Goal: Participate in discussion: Engage in conversation with other users on a specific topic

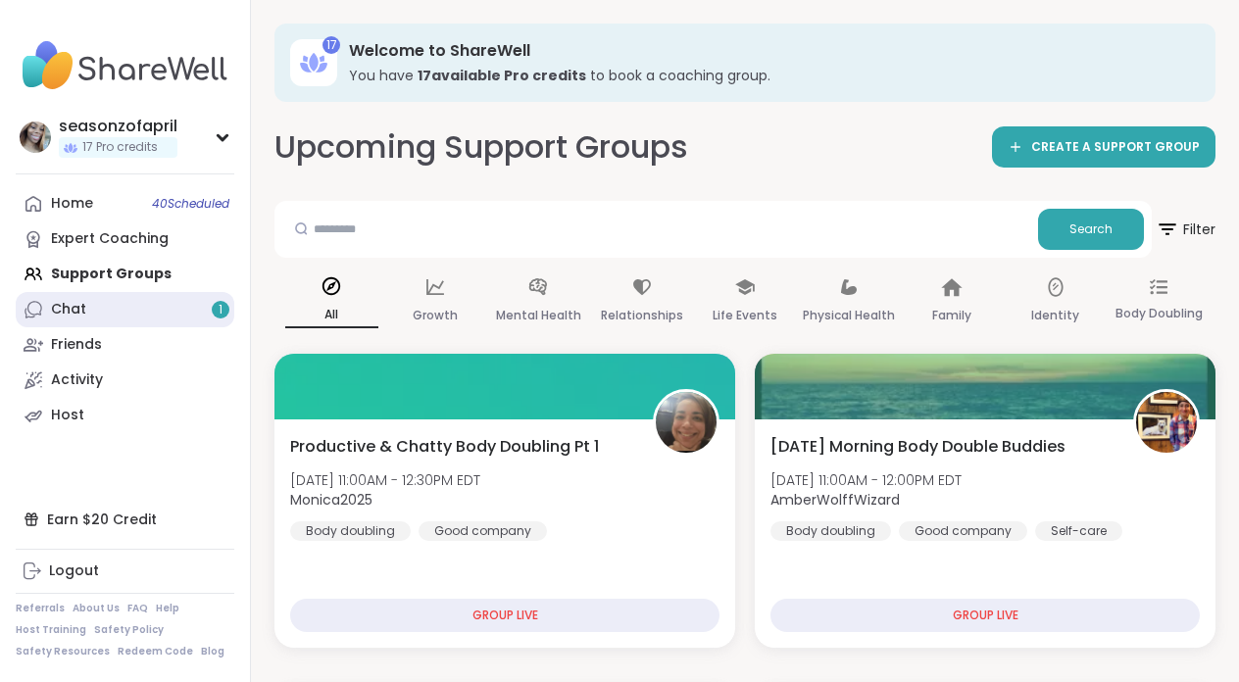
click at [113, 304] on link "Chat 1" at bounding box center [125, 309] width 219 height 35
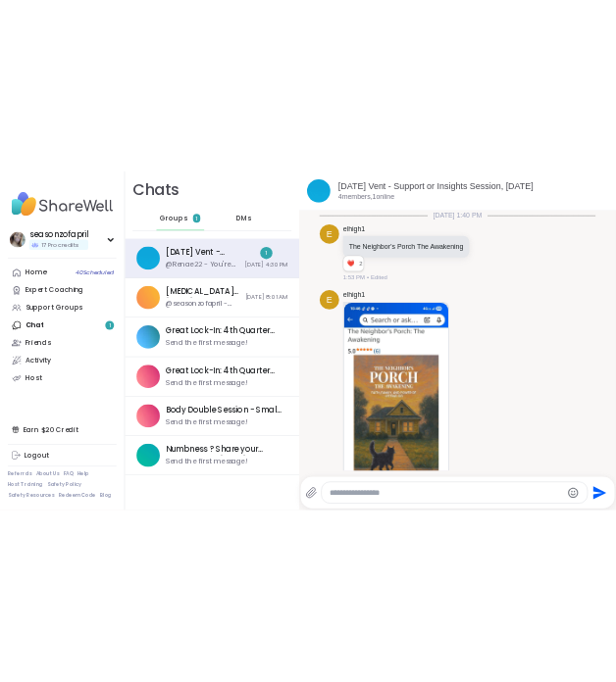
scroll to position [2261, 0]
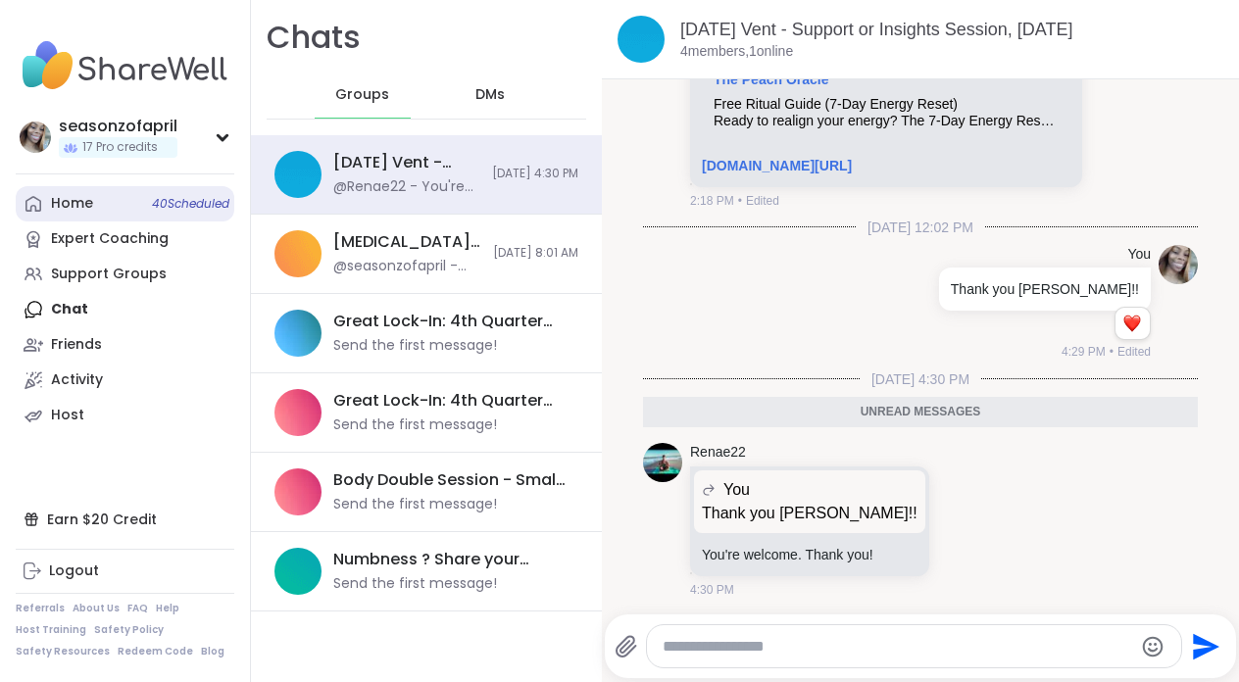
click at [78, 205] on div "Home 40 Scheduled" at bounding box center [72, 204] width 42 height 20
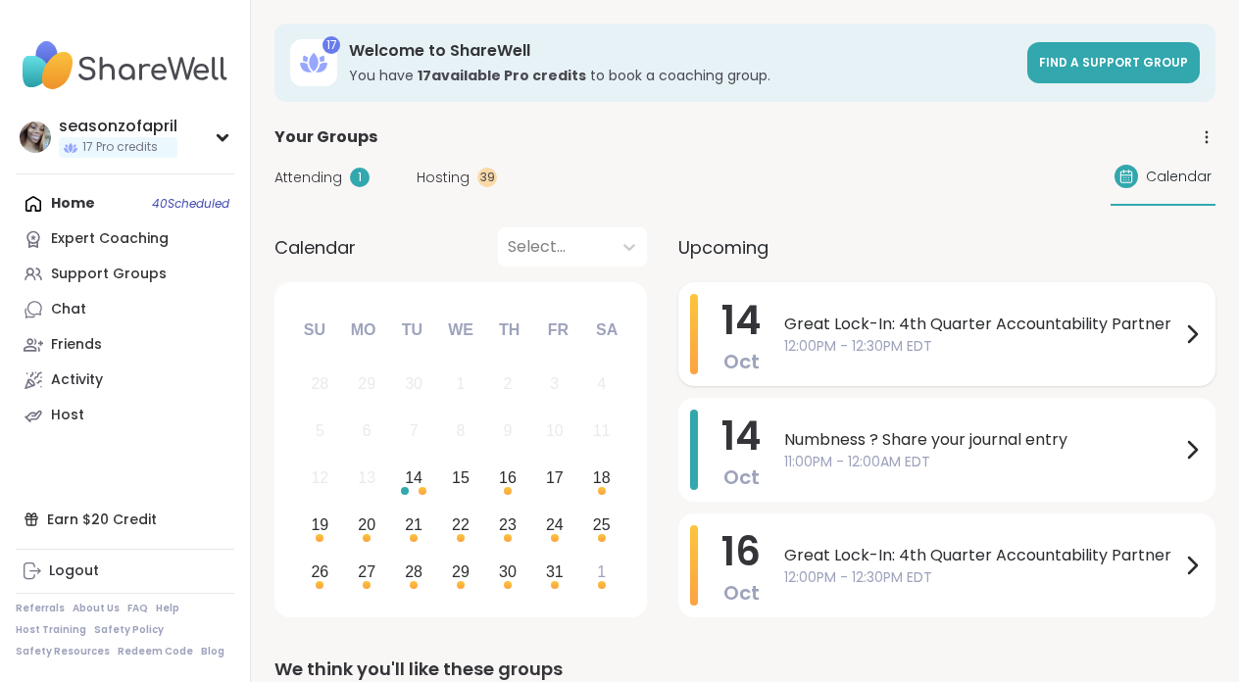
click at [954, 342] on span "12:00PM - 12:30PM EDT" at bounding box center [982, 346] width 396 height 21
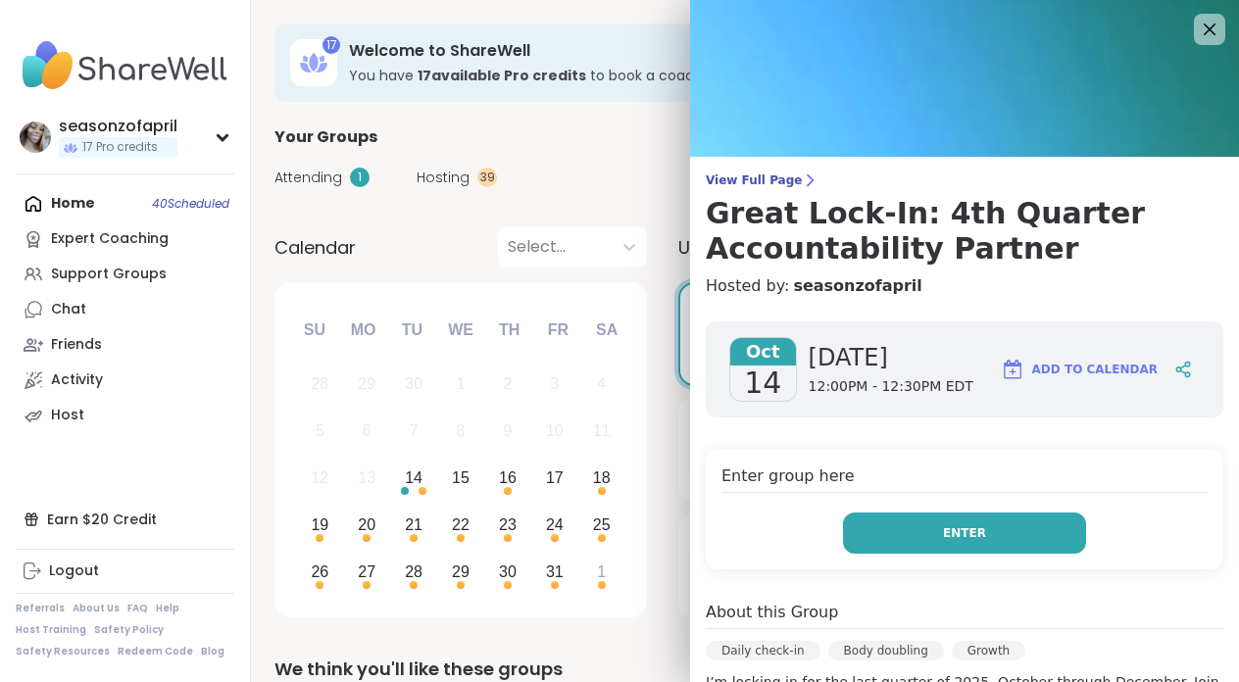
click at [925, 536] on button "Enter" at bounding box center [964, 533] width 243 height 41
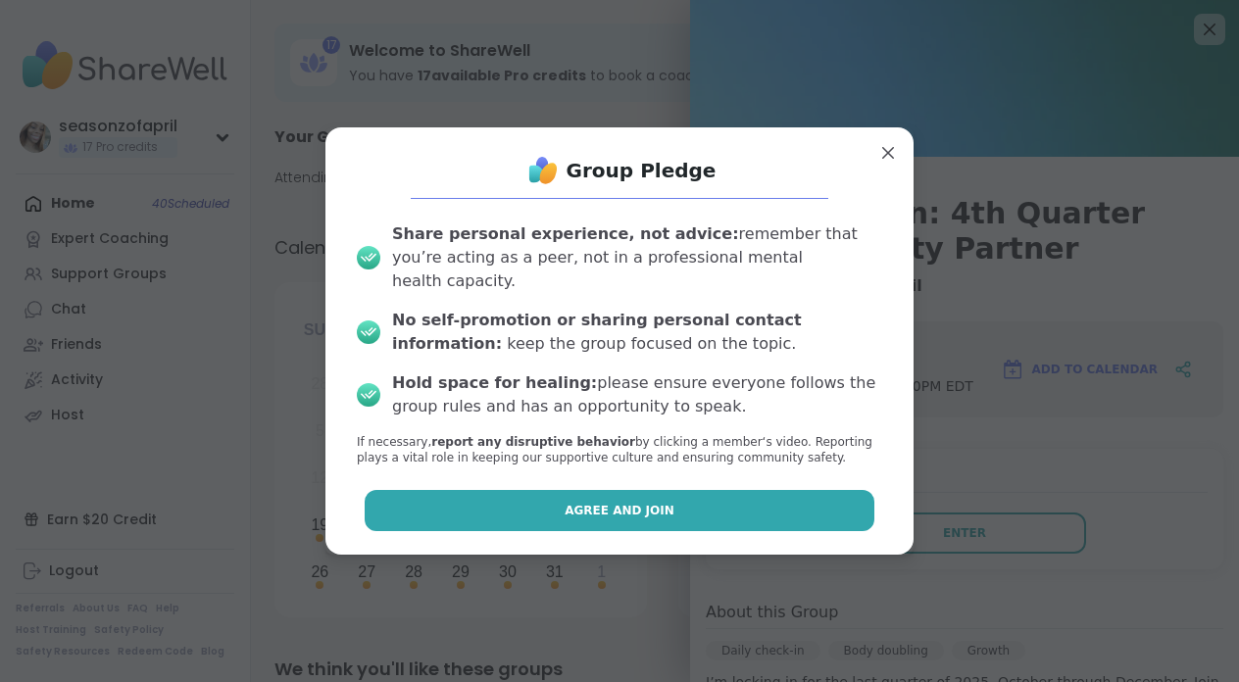
click at [486, 490] on button "Agree and Join" at bounding box center [620, 510] width 511 height 41
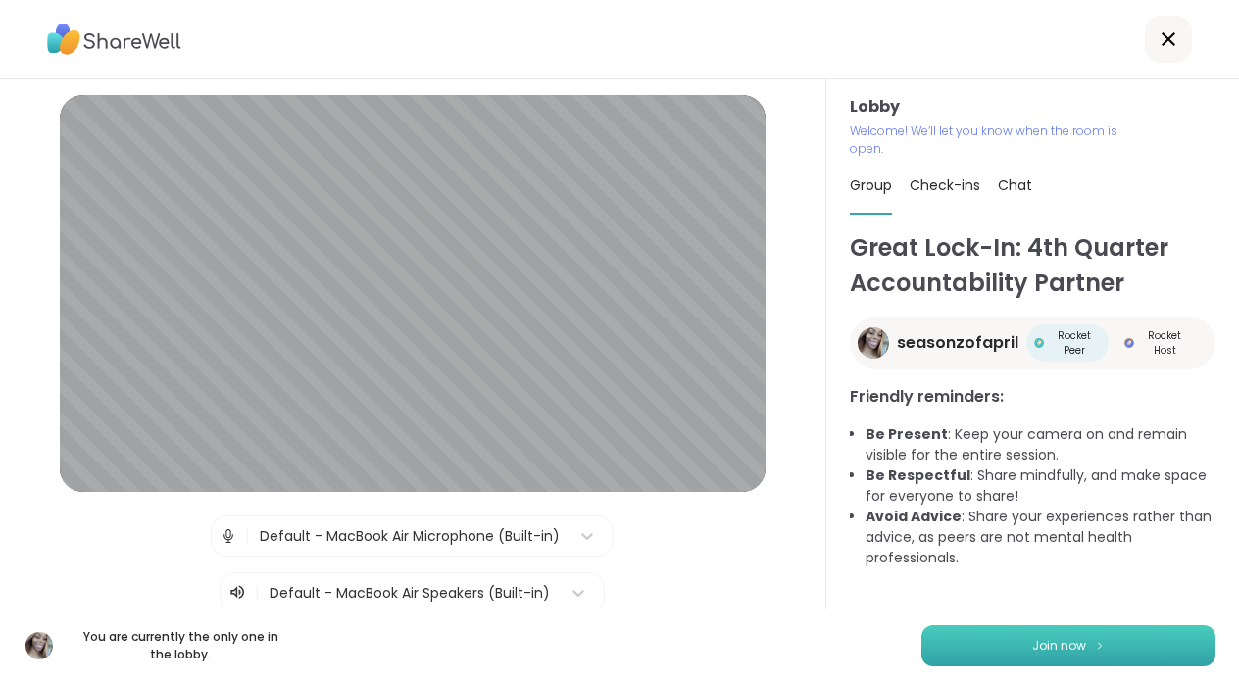
click at [954, 642] on button "Join now" at bounding box center [1069, 646] width 294 height 41
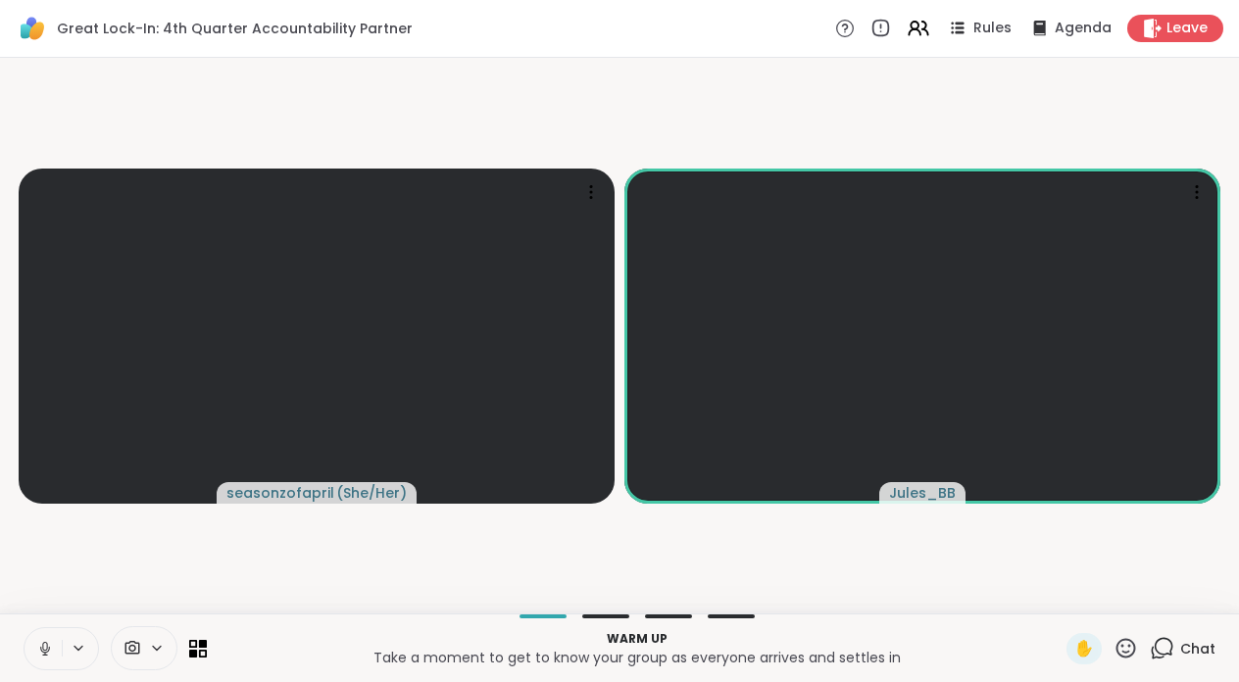
click at [48, 653] on icon at bounding box center [45, 649] width 18 height 18
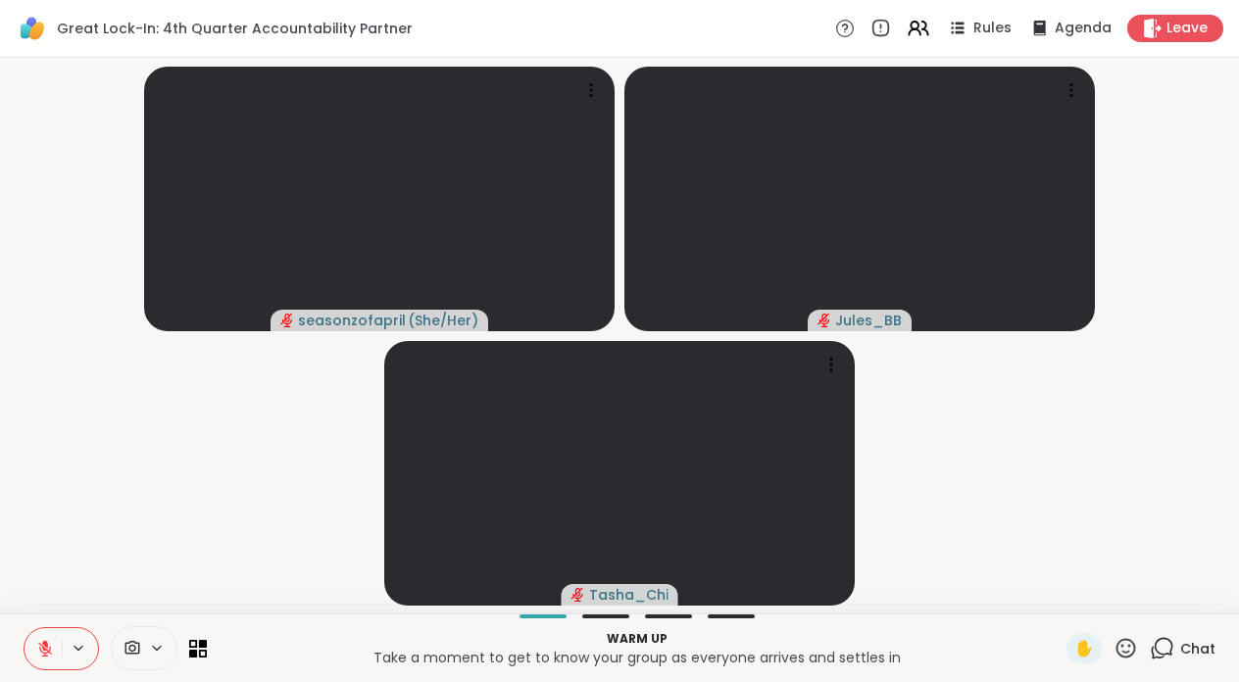
click at [55, 663] on button at bounding box center [43, 649] width 37 height 41
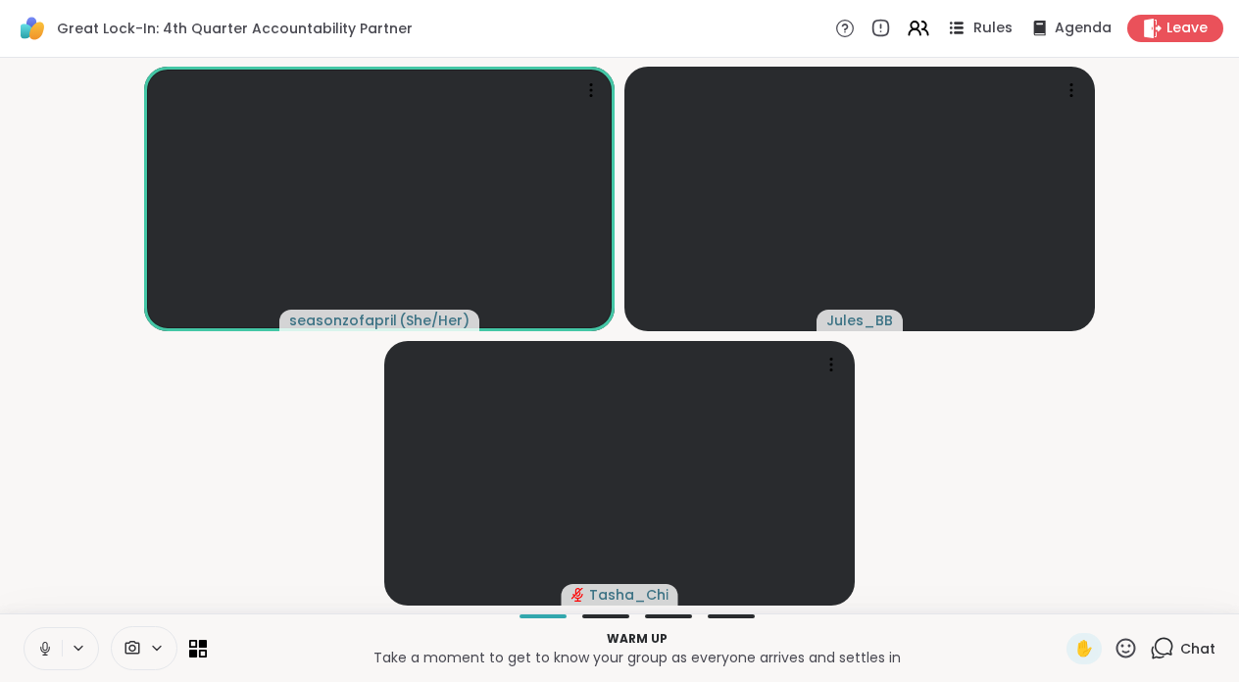
click at [954, 17] on icon at bounding box center [956, 28] width 25 height 25
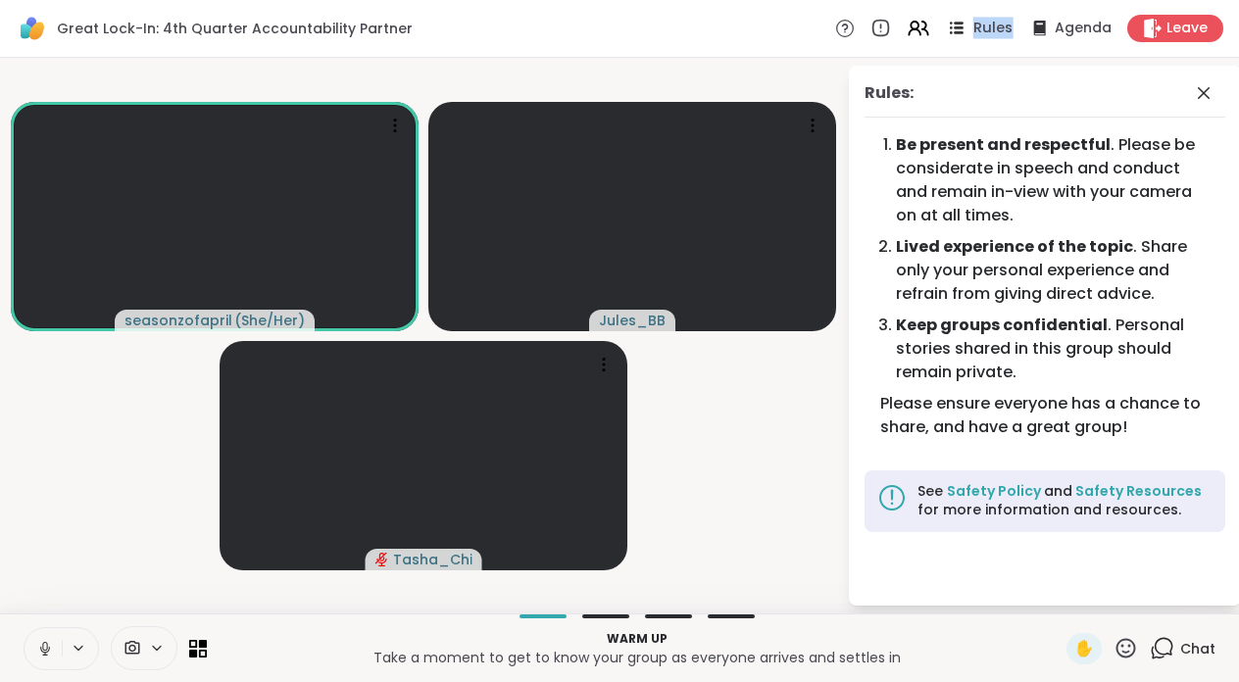
click at [954, 17] on icon at bounding box center [956, 28] width 25 height 25
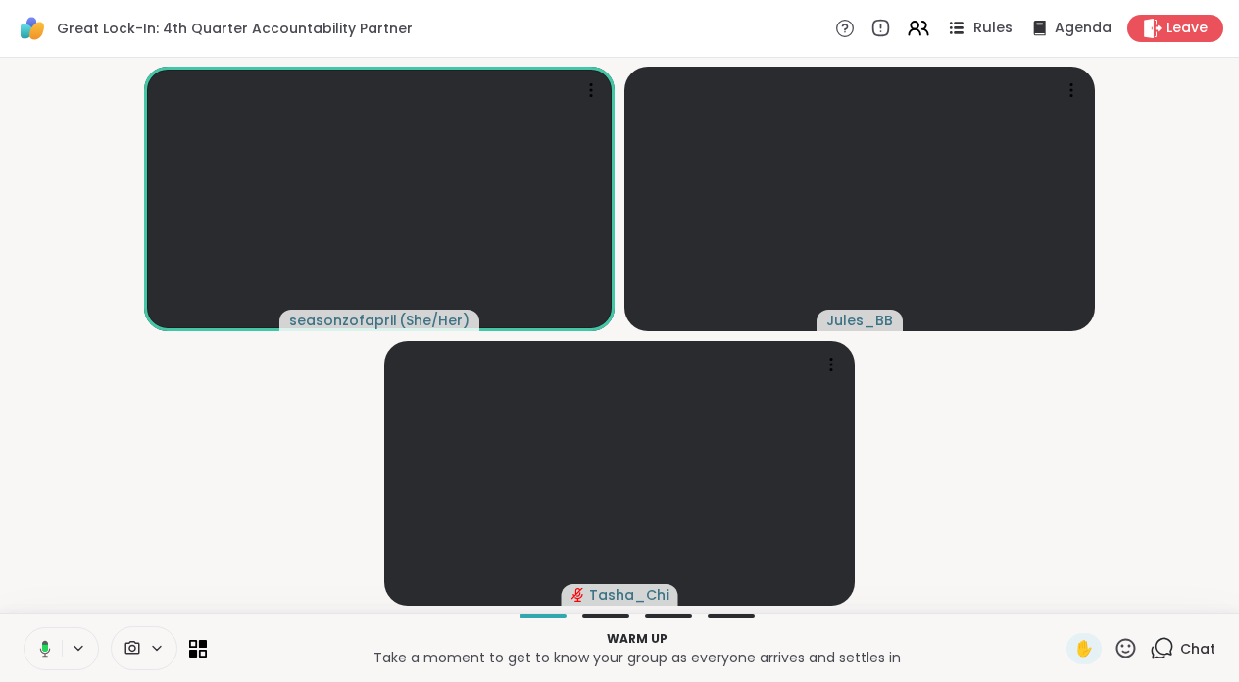
click at [954, 17] on icon at bounding box center [956, 28] width 25 height 25
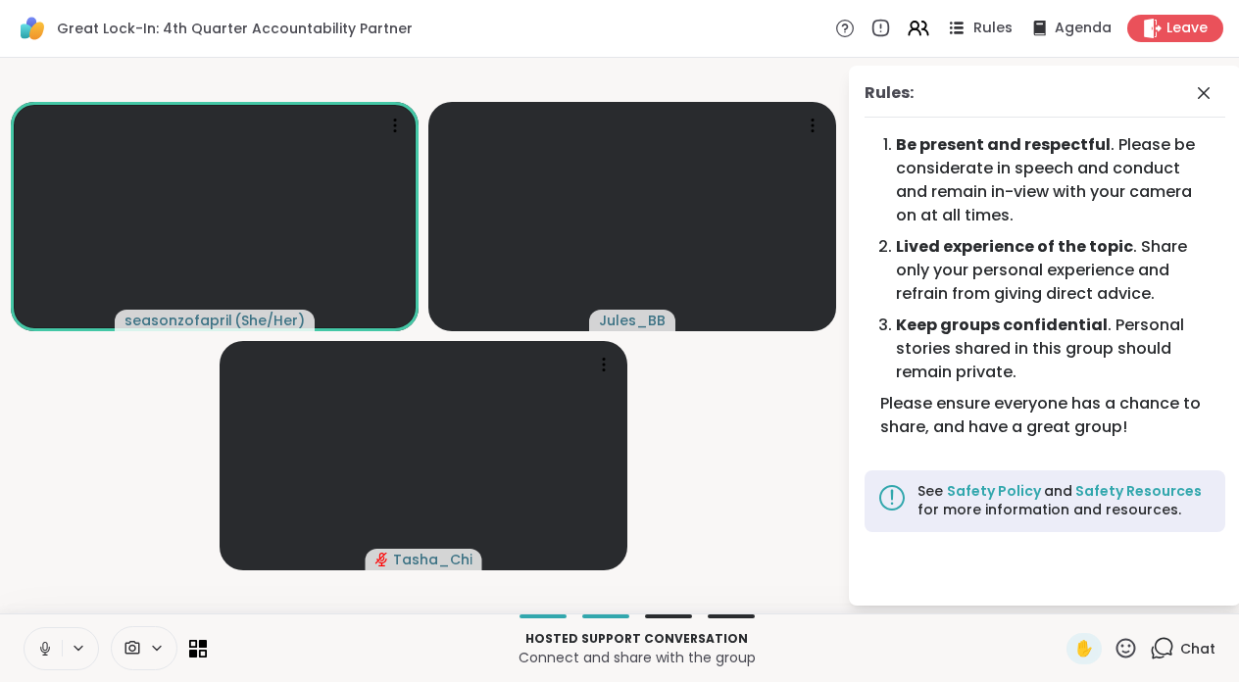
click at [968, 26] on icon at bounding box center [956, 28] width 25 height 25
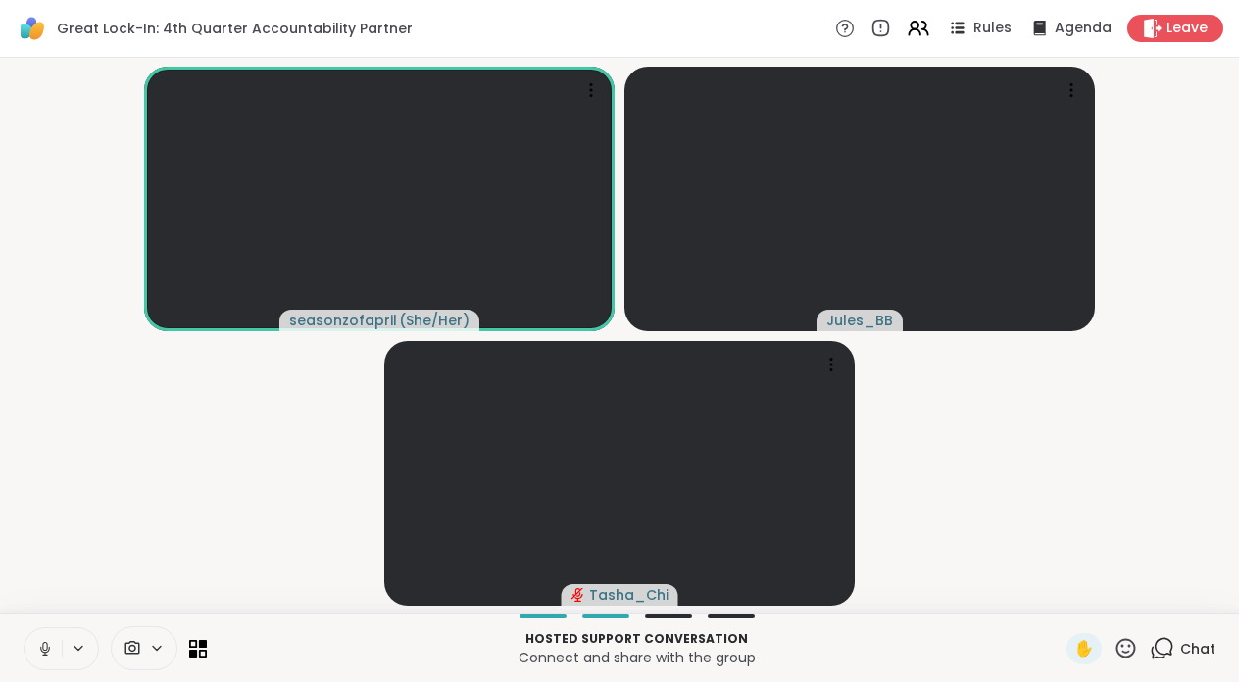
click at [48, 660] on button at bounding box center [43, 649] width 37 height 41
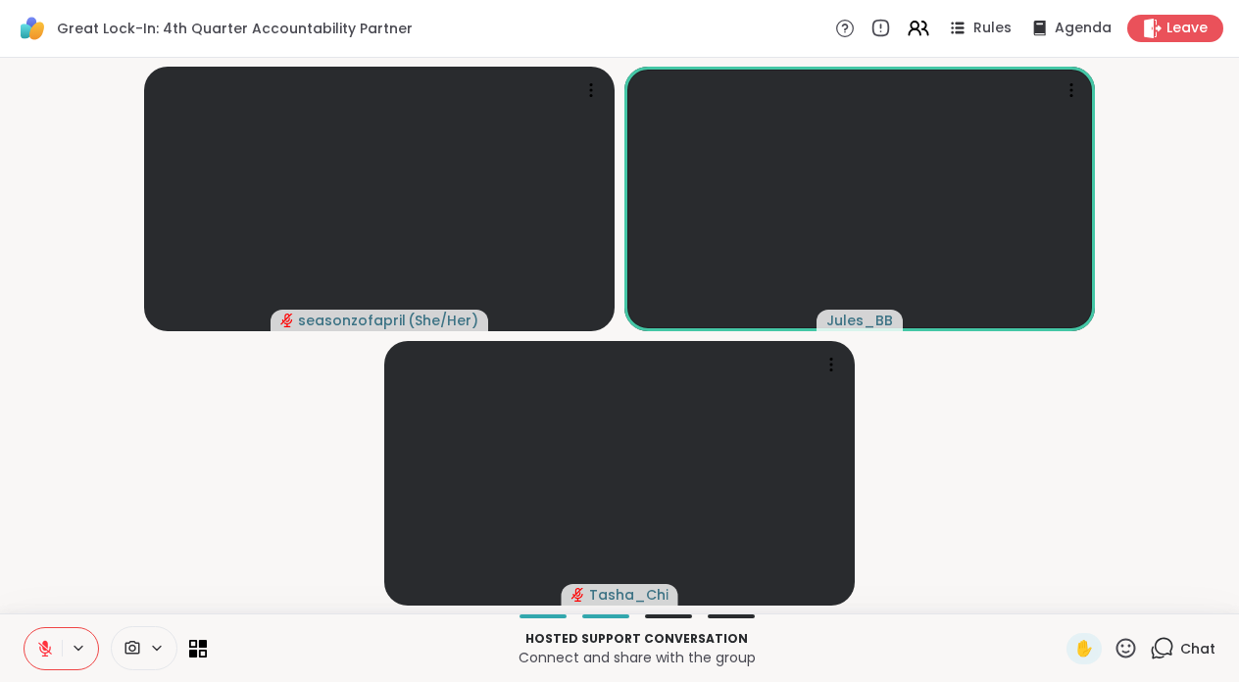
click at [54, 641] on button at bounding box center [43, 649] width 37 height 41
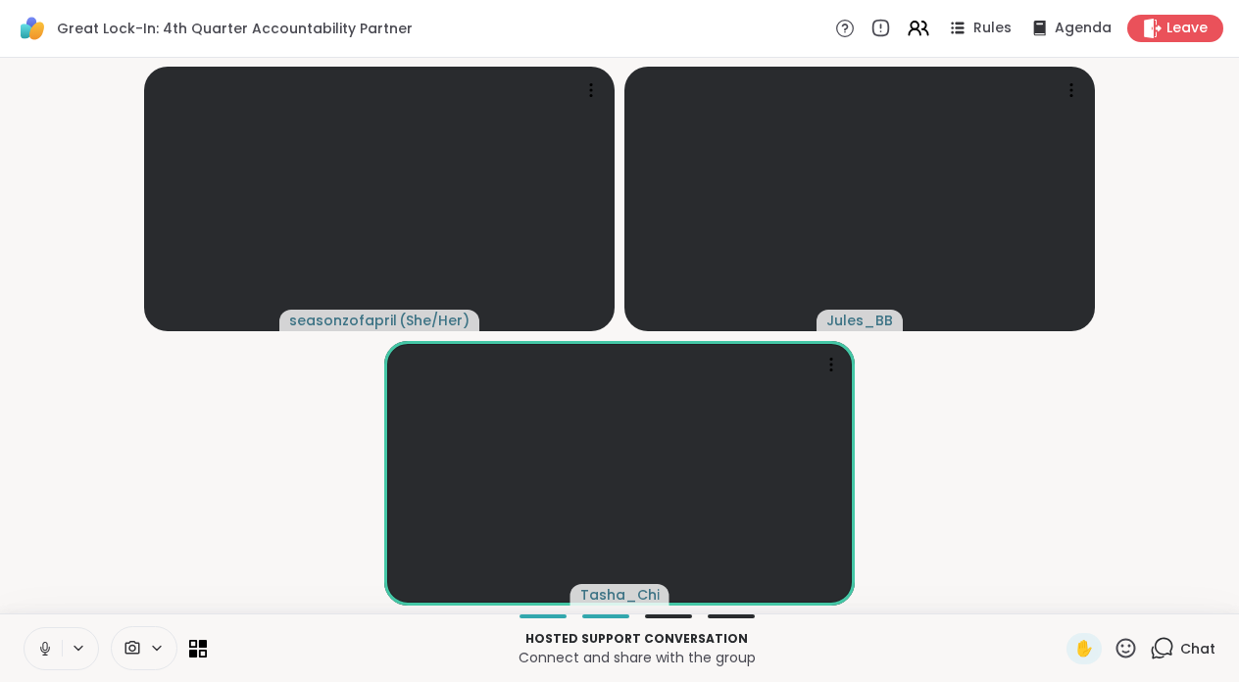
click at [47, 656] on icon at bounding box center [45, 649] width 18 height 18
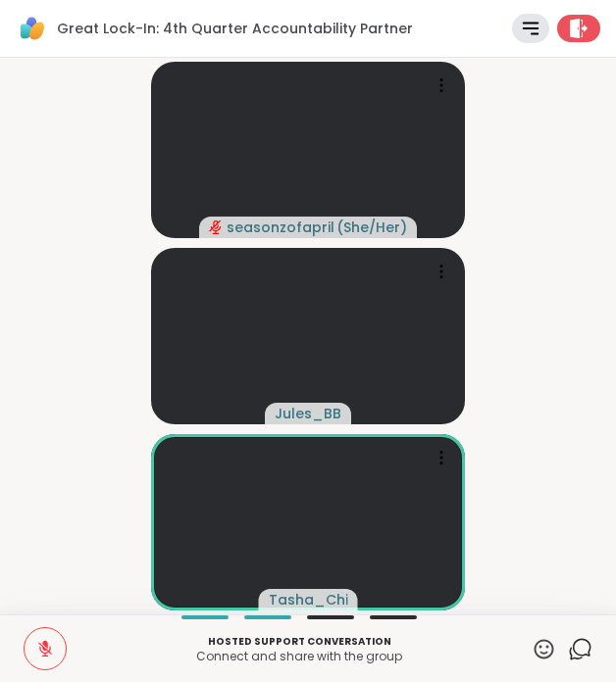
click at [41, 657] on icon at bounding box center [45, 649] width 18 height 18
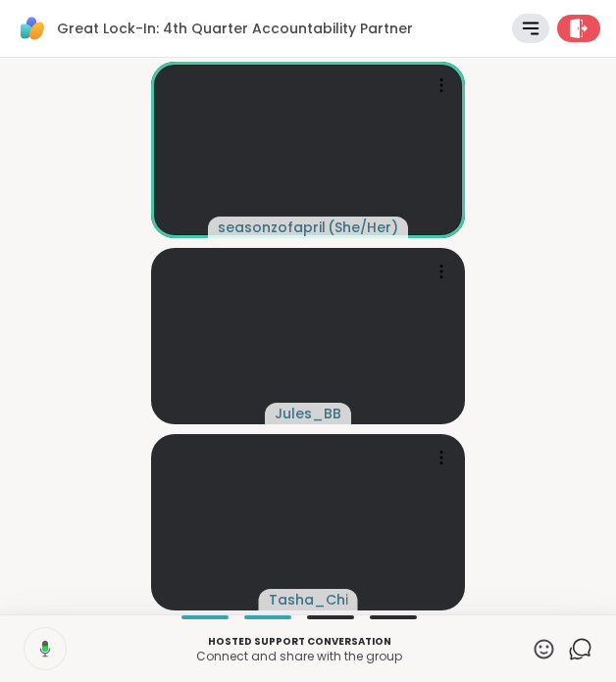
click at [44, 653] on icon at bounding box center [42, 649] width 18 height 18
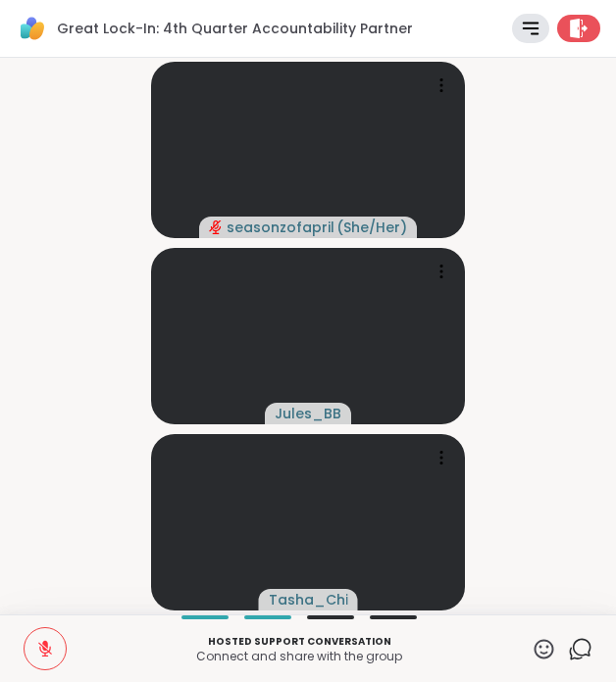
click at [44, 653] on icon at bounding box center [45, 650] width 14 height 14
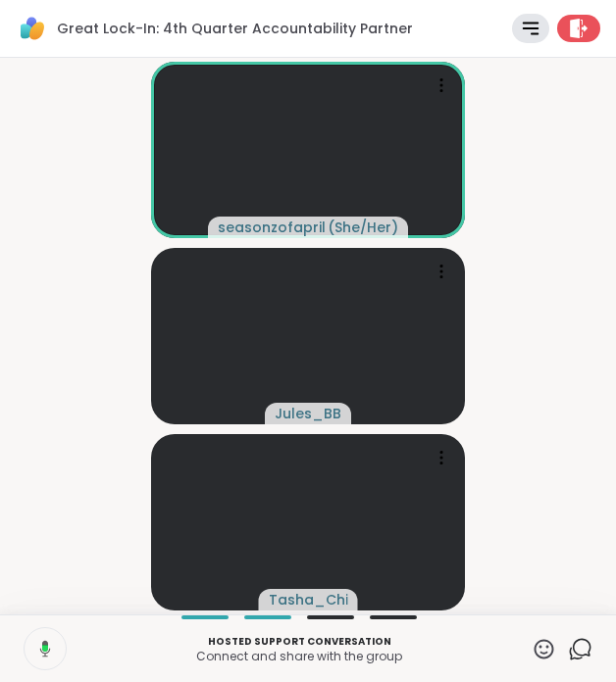
click at [44, 653] on icon at bounding box center [42, 649] width 18 height 18
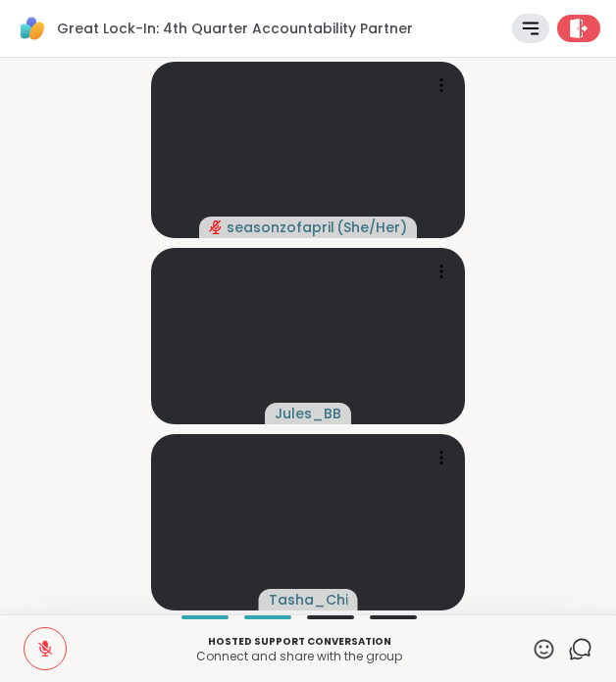
click at [43, 653] on icon at bounding box center [45, 650] width 14 height 14
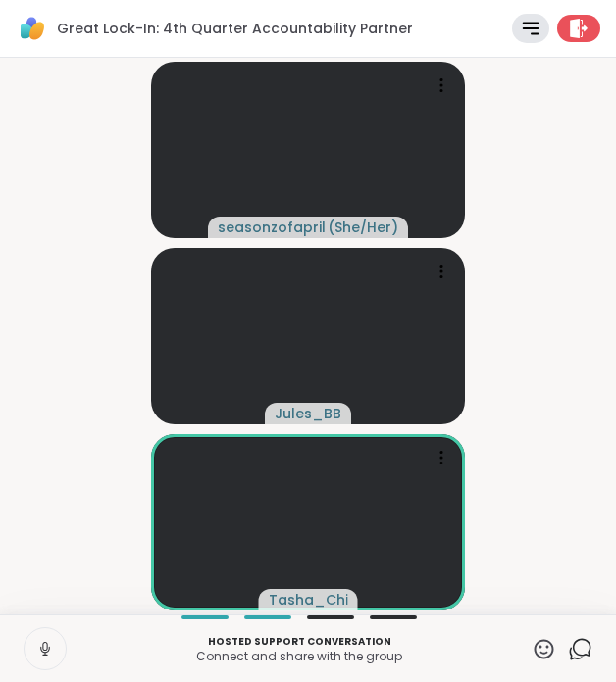
click at [29, 641] on button at bounding box center [45, 649] width 41 height 41
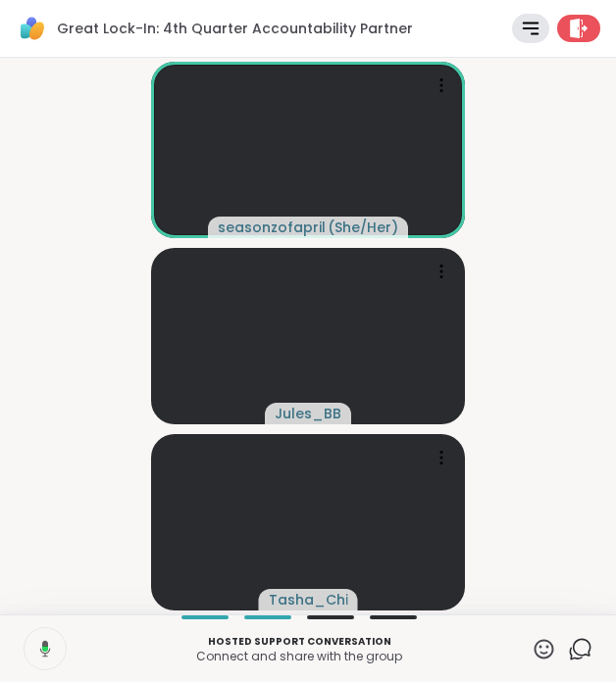
click at [575, 647] on icon at bounding box center [580, 649] width 25 height 25
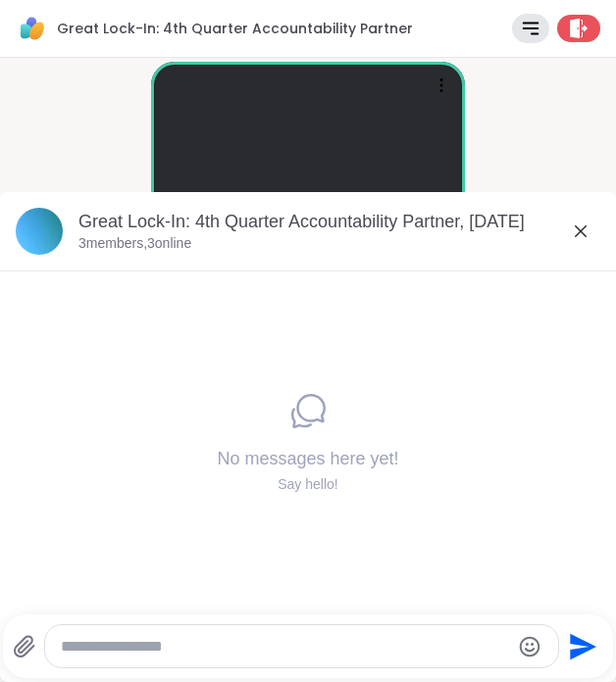
click at [574, 233] on icon at bounding box center [581, 232] width 24 height 24
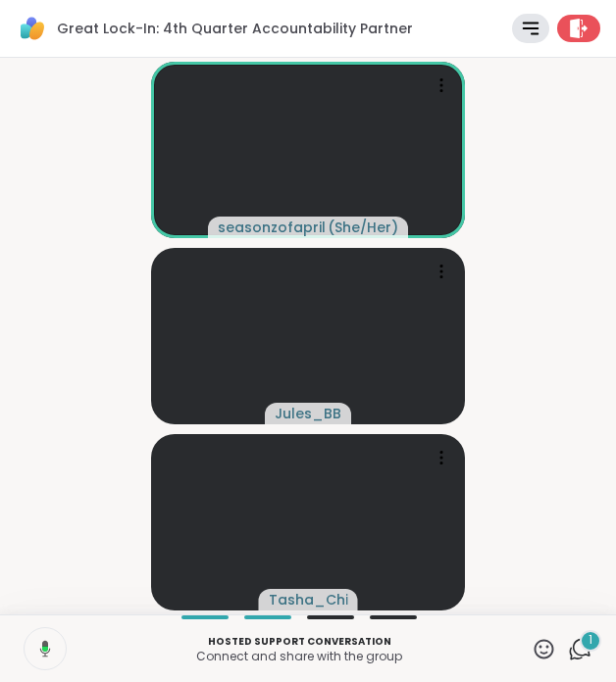
click at [586, 643] on div "1" at bounding box center [591, 642] width 22 height 22
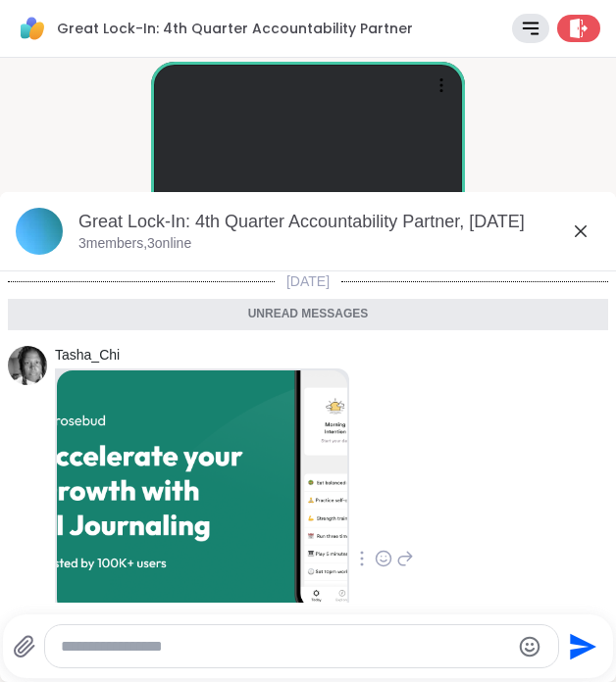
scroll to position [179, 0]
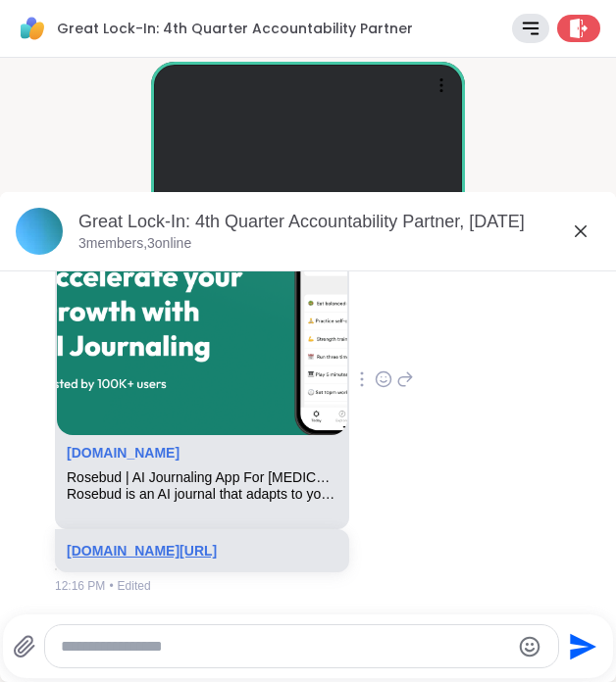
click at [146, 553] on link "rosebud.app/" at bounding box center [142, 551] width 150 height 16
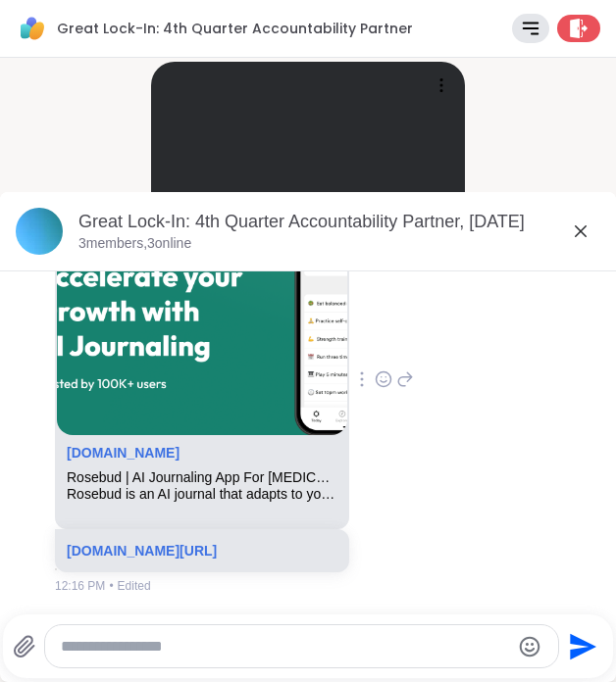
click at [581, 228] on icon at bounding box center [581, 232] width 24 height 24
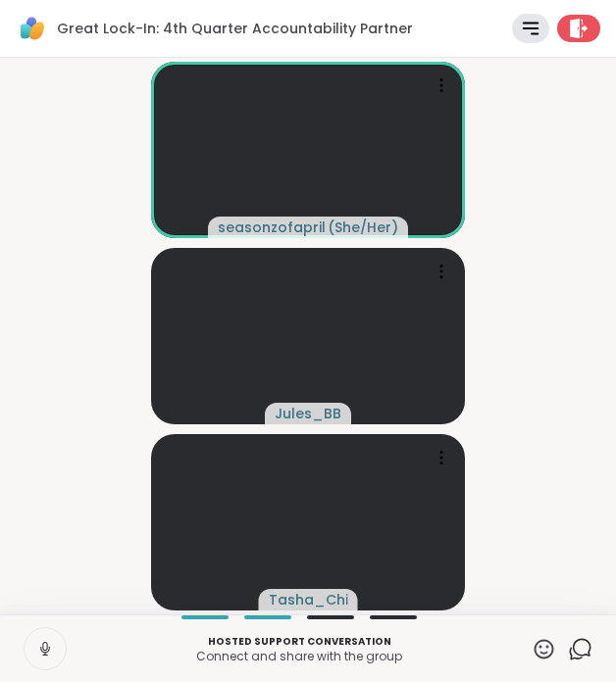
click at [39, 640] on icon at bounding box center [45, 649] width 18 height 18
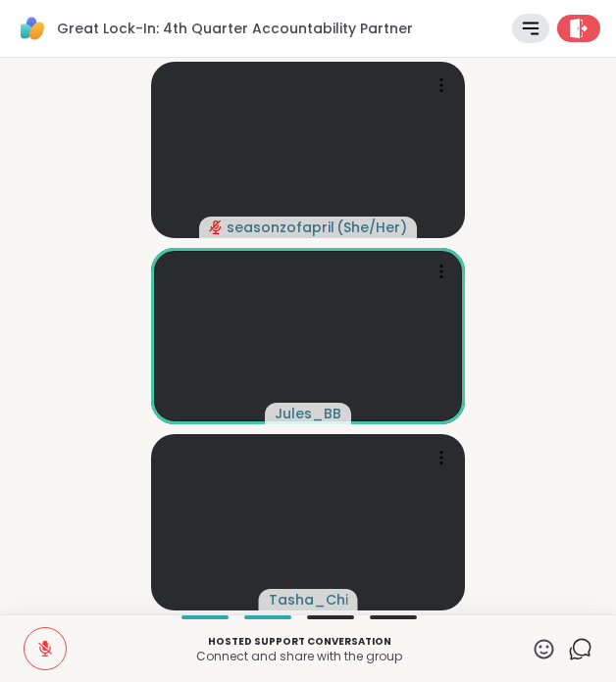
click at [52, 642] on icon at bounding box center [45, 649] width 18 height 18
click at [50, 652] on icon at bounding box center [45, 649] width 18 height 18
click at [578, 644] on icon at bounding box center [580, 649] width 25 height 25
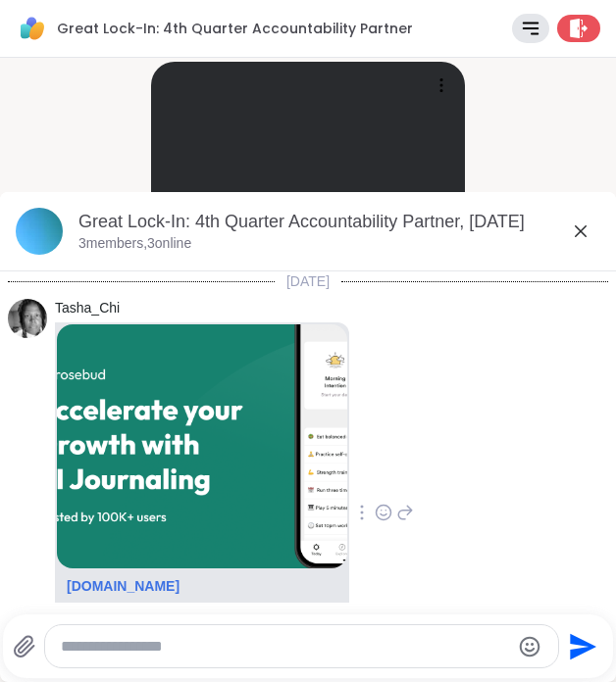
scroll to position [132, 0]
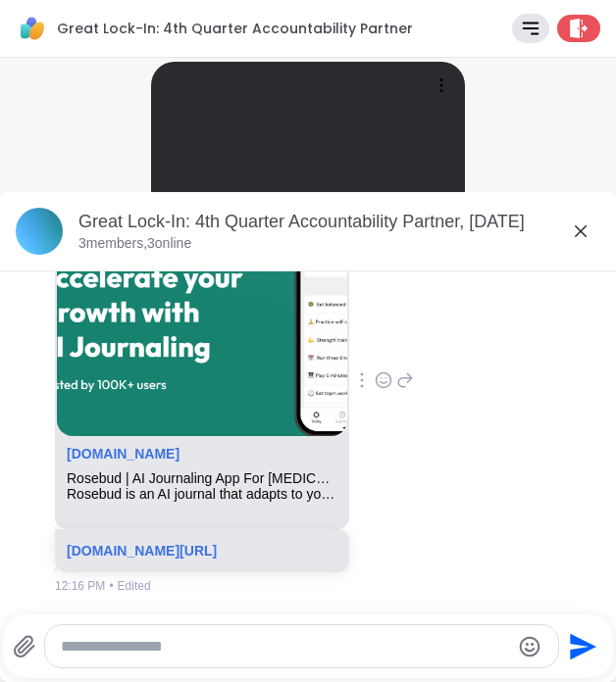
click at [337, 637] on textarea "Type your message" at bounding box center [285, 647] width 449 height 20
paste textarea "**********"
type textarea "**********"
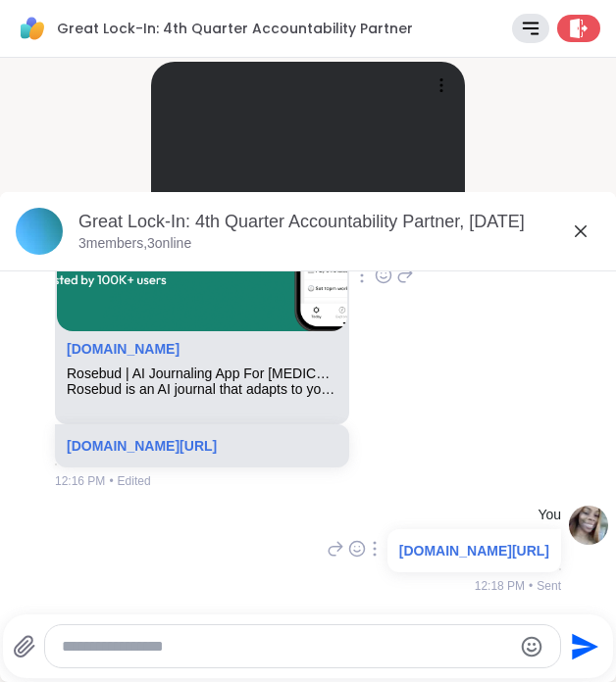
click at [435, 653] on textarea "Type your message" at bounding box center [286, 647] width 449 height 20
click at [574, 232] on icon at bounding box center [581, 232] width 24 height 24
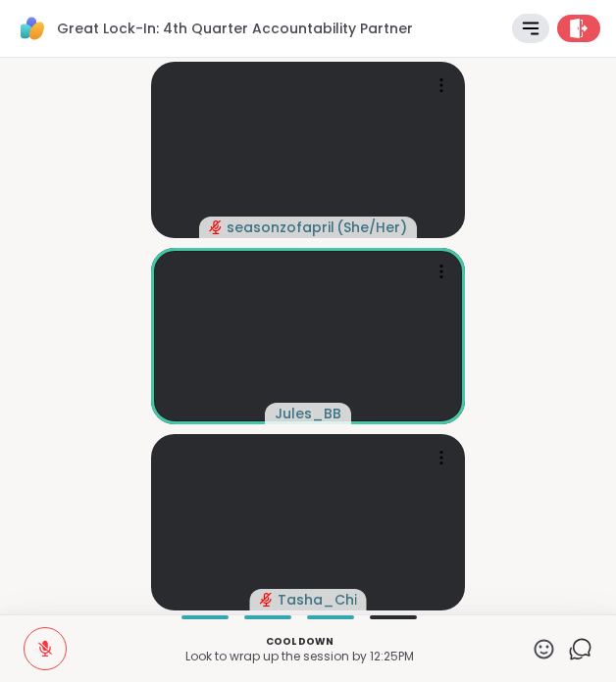
click at [53, 641] on icon at bounding box center [45, 649] width 18 height 18
click at [59, 651] on button at bounding box center [45, 649] width 41 height 41
click at [531, 35] on icon at bounding box center [530, 28] width 23 height 23
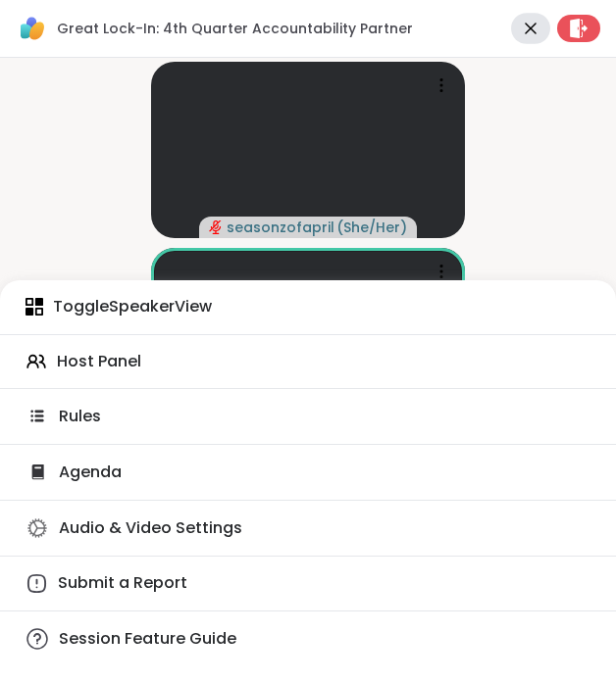
click at [203, 367] on div "Host Panel" at bounding box center [308, 362] width 616 height 22
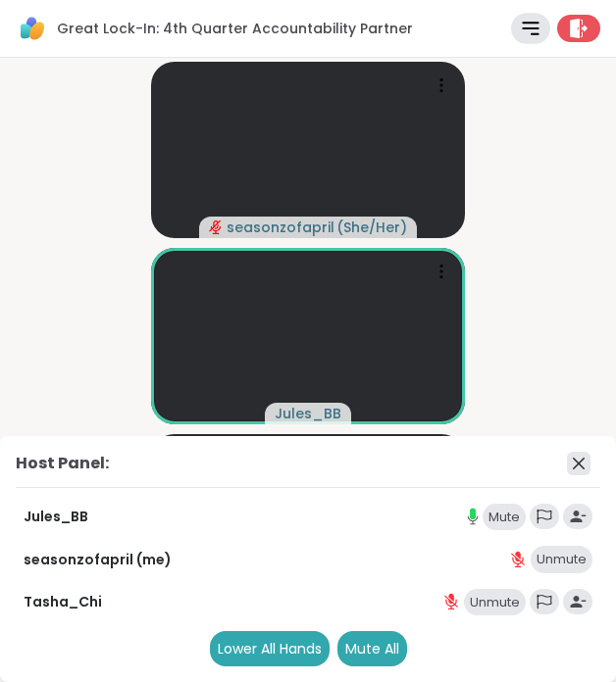
click at [581, 466] on icon at bounding box center [579, 464] width 12 height 12
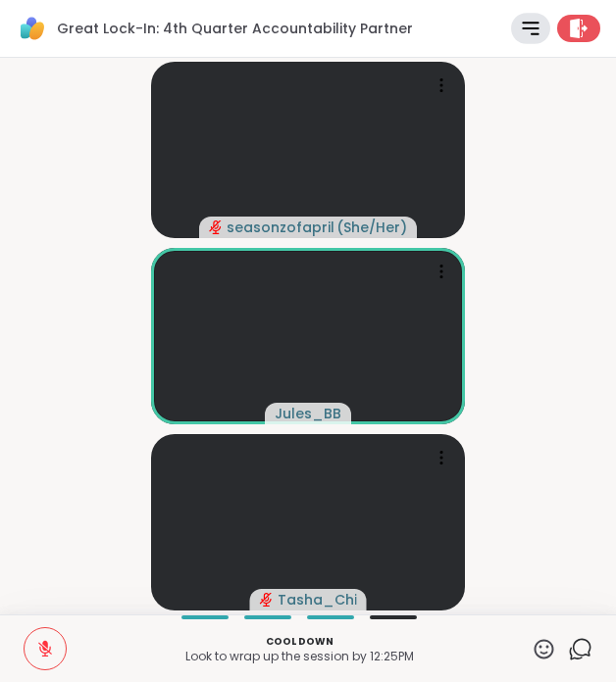
click at [534, 26] on icon at bounding box center [530, 28] width 23 height 23
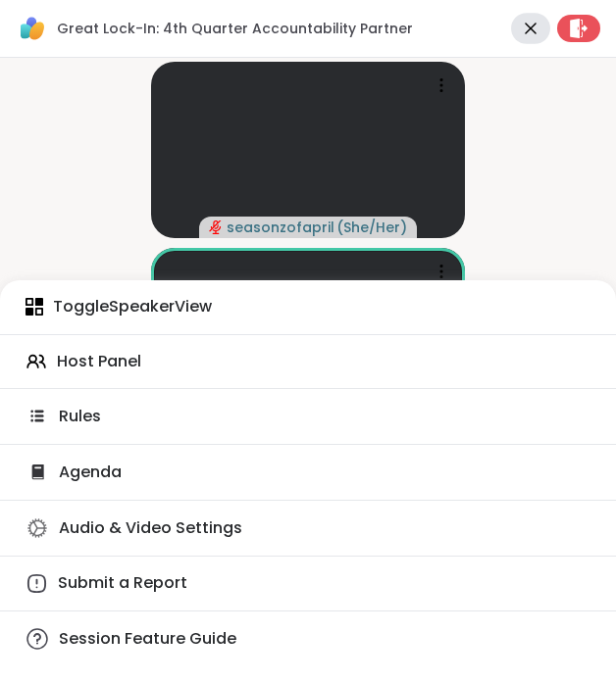
click at [247, 535] on div "Audio & Video Settings" at bounding box center [308, 529] width 616 height 24
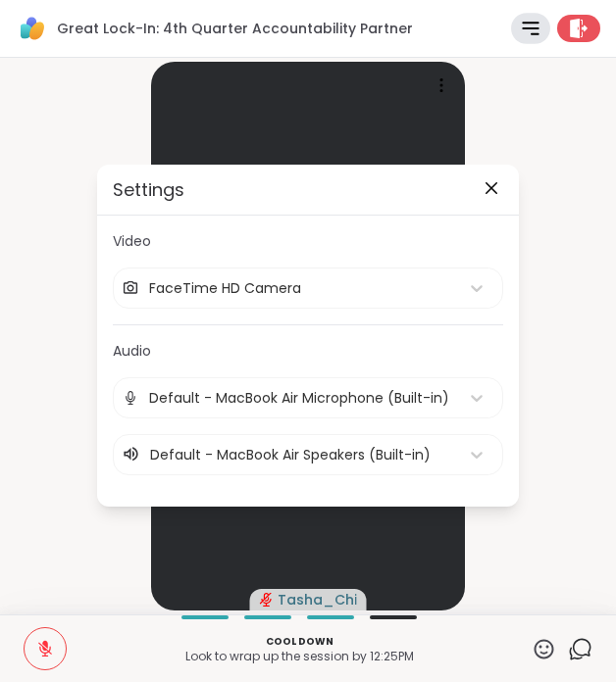
click at [539, 23] on icon at bounding box center [530, 28] width 23 height 23
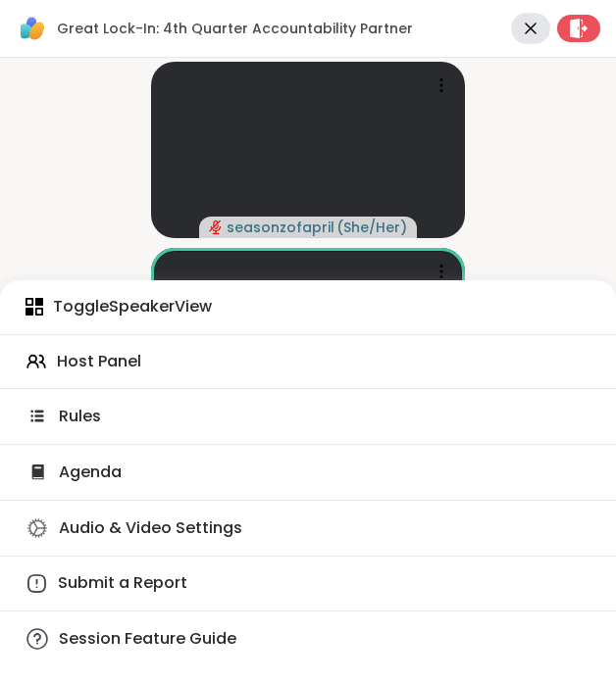
click at [206, 631] on span "Session Feature Guide" at bounding box center [147, 640] width 177 height 22
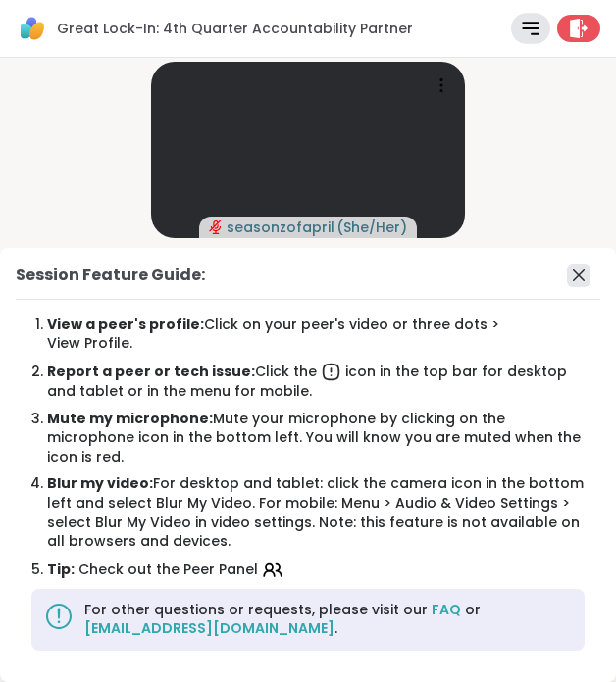
click at [580, 287] on icon at bounding box center [579, 276] width 24 height 24
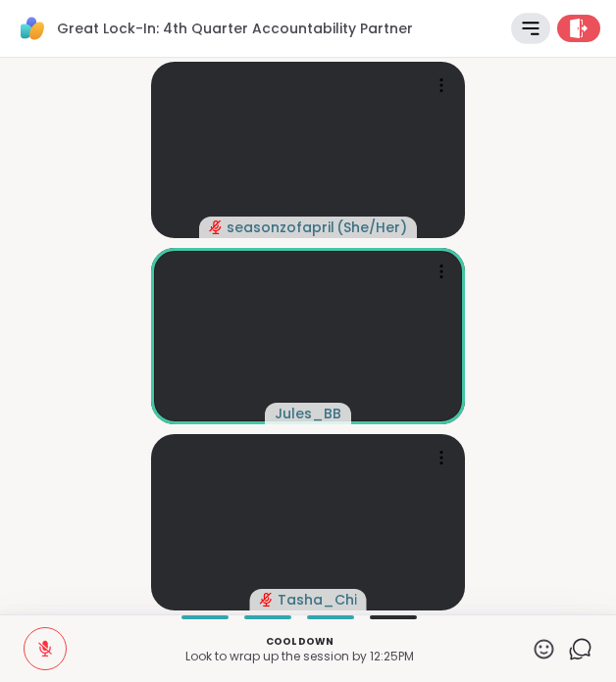
click at [46, 651] on icon at bounding box center [45, 649] width 18 height 18
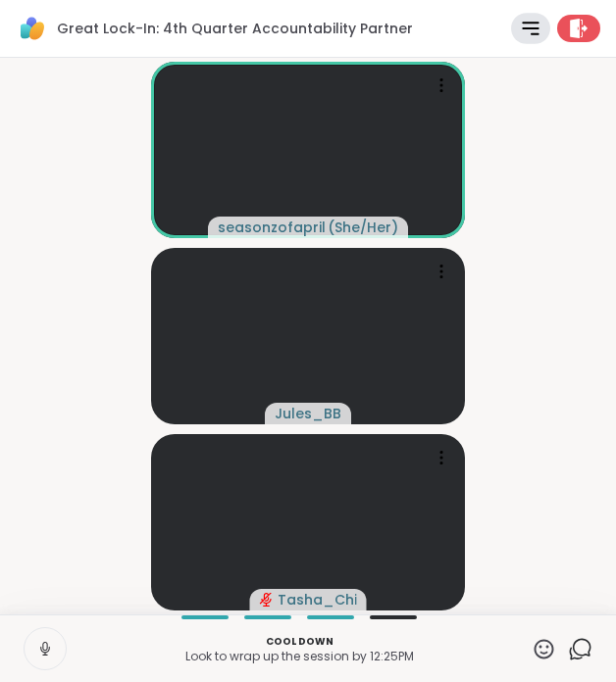
click at [536, 27] on icon at bounding box center [530, 29] width 15 height 12
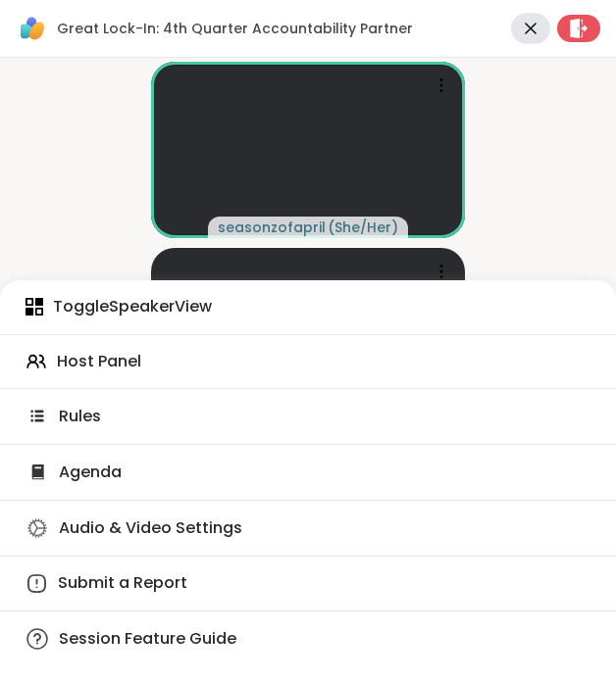
click at [532, 27] on icon at bounding box center [530, 28] width 23 height 23
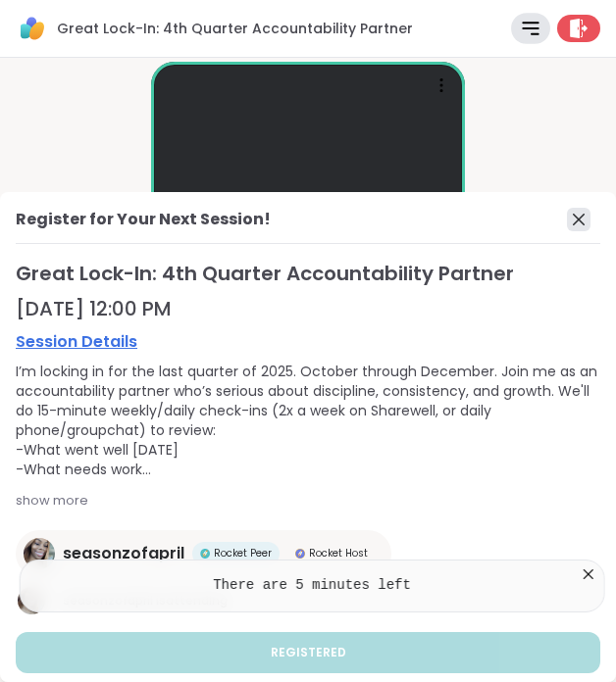
click at [580, 222] on icon at bounding box center [579, 220] width 24 height 24
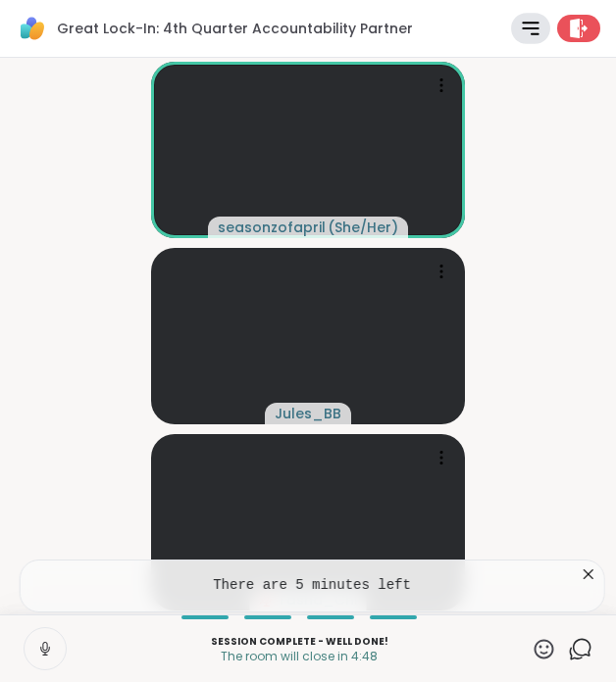
click at [591, 580] on icon at bounding box center [588, 575] width 20 height 20
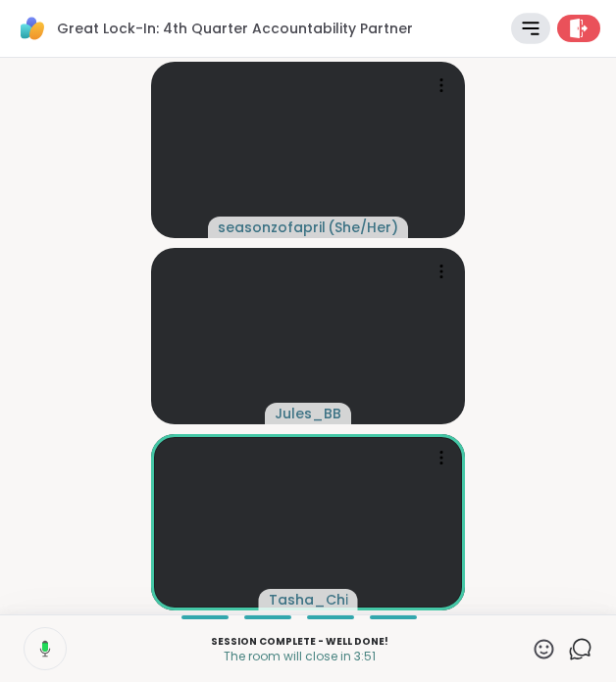
click at [43, 659] on button at bounding box center [44, 649] width 44 height 41
click at [581, 649] on icon at bounding box center [580, 649] width 25 height 25
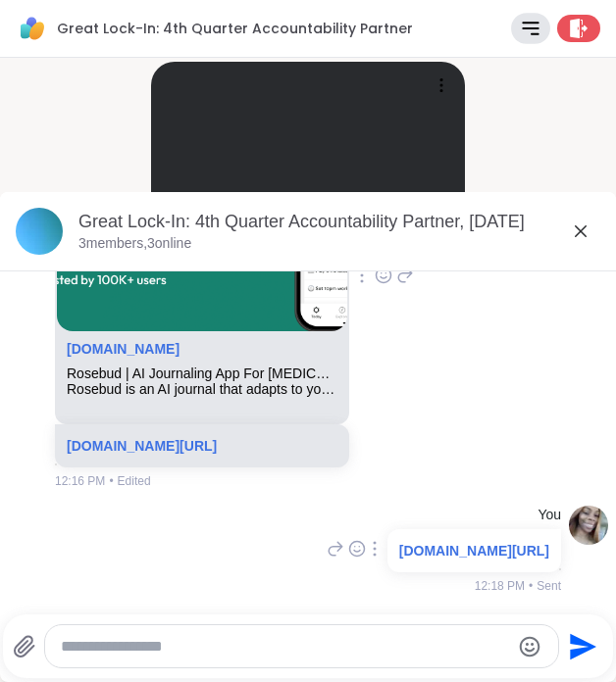
click at [412, 649] on textarea "Type your message" at bounding box center [285, 647] width 449 height 20
type textarea "**********"
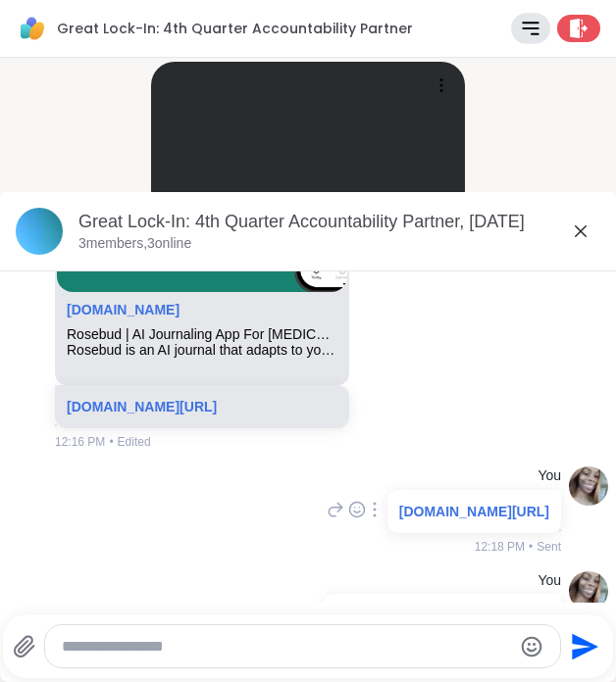
scroll to position [380, 0]
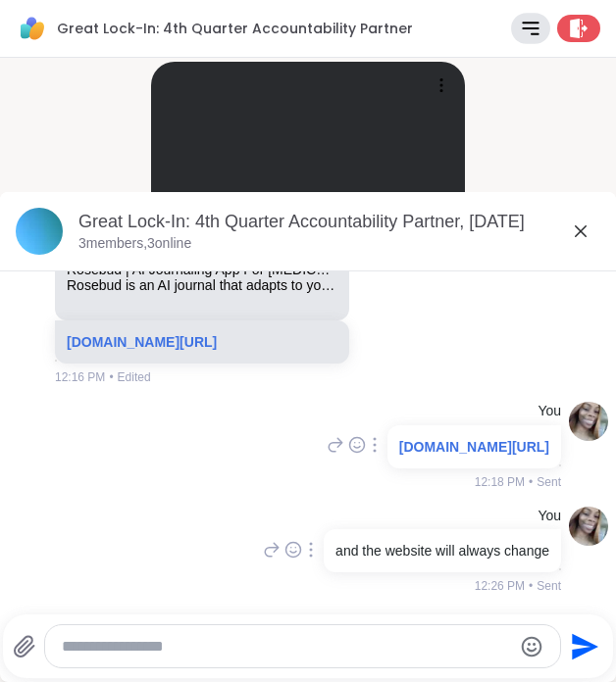
click at [582, 230] on icon at bounding box center [581, 232] width 24 height 24
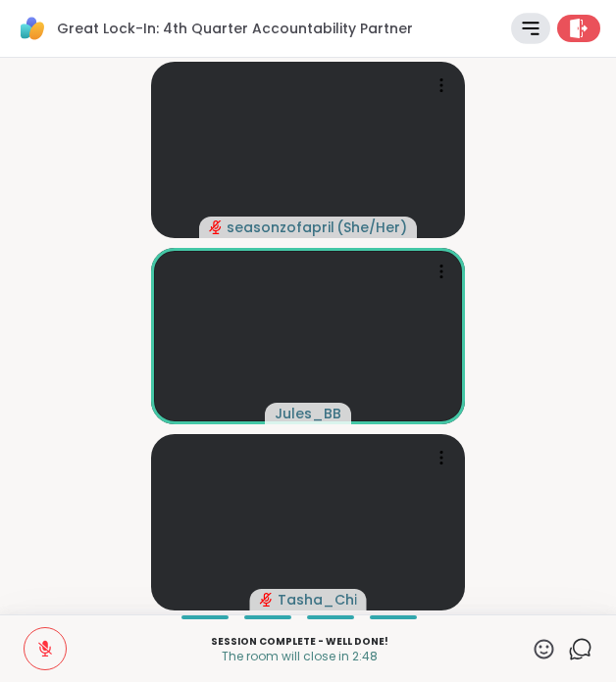
click at [58, 641] on button at bounding box center [45, 649] width 41 height 41
click at [52, 641] on icon at bounding box center [45, 649] width 18 height 18
click at [54, 651] on button at bounding box center [45, 649] width 41 height 41
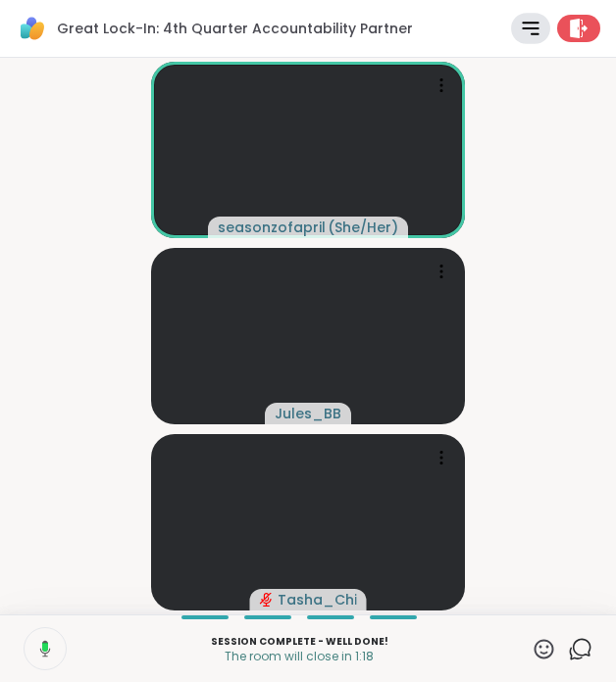
click at [51, 651] on button at bounding box center [44, 649] width 44 height 41
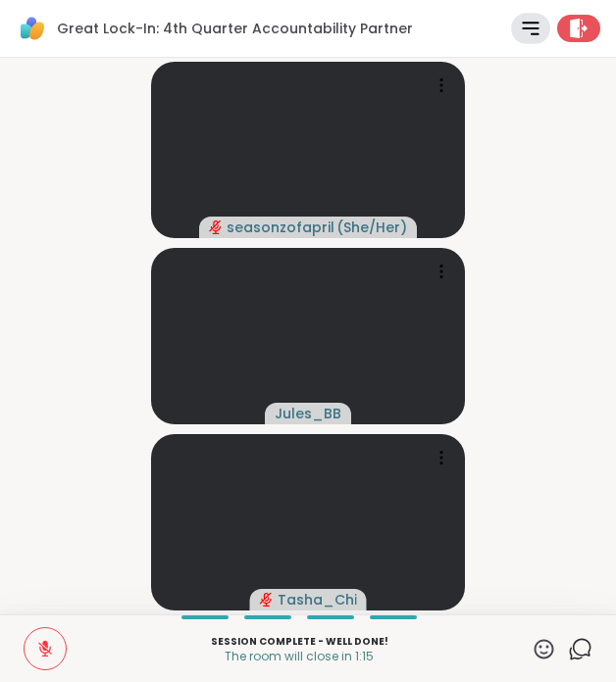
click at [51, 651] on icon at bounding box center [45, 649] width 18 height 18
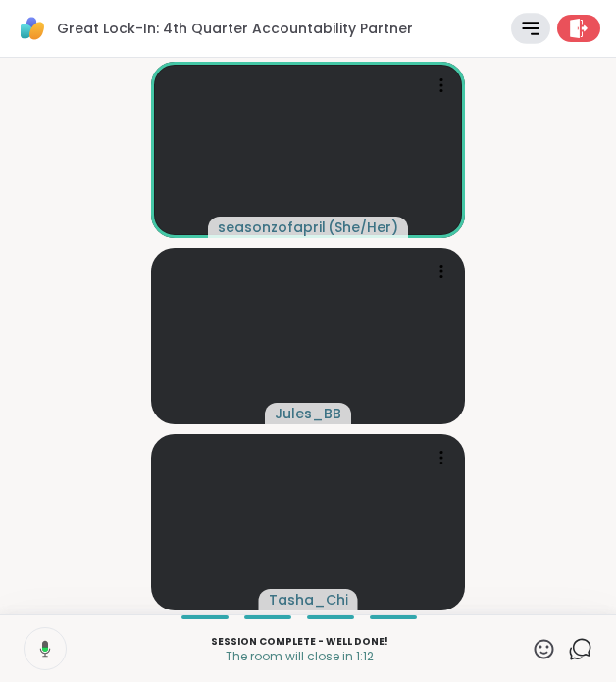
click at [31, 644] on button at bounding box center [44, 649] width 44 height 41
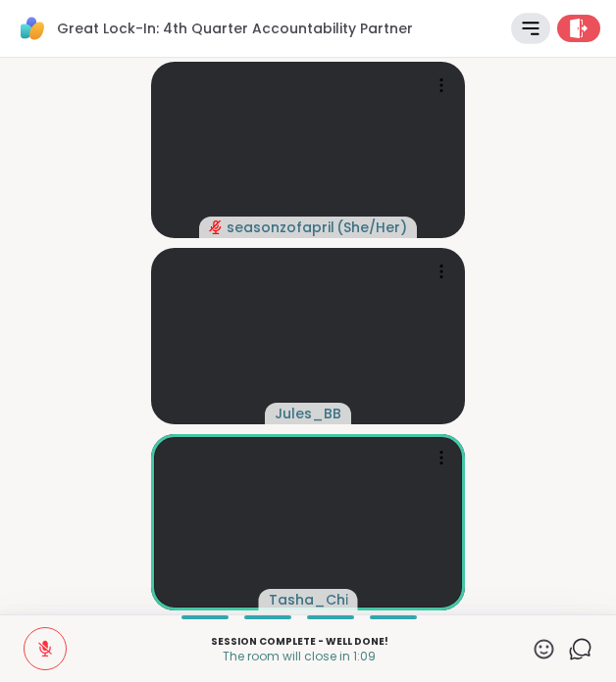
click at [31, 644] on button at bounding box center [45, 649] width 41 height 41
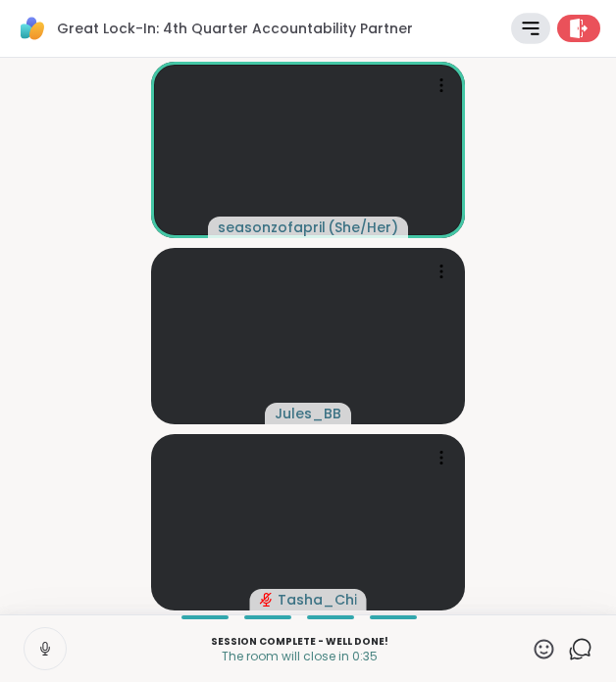
click at [55, 659] on button at bounding box center [45, 649] width 41 height 41
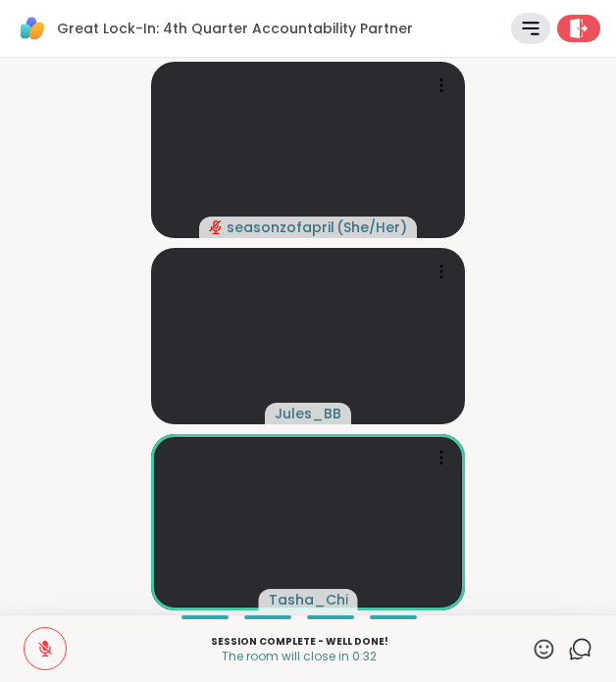
click at [554, 643] on icon at bounding box center [543, 649] width 25 height 25
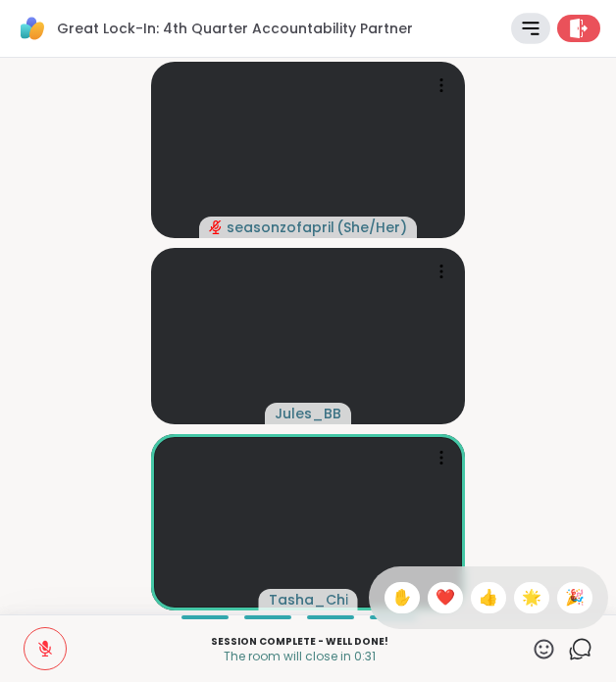
click at [445, 587] on div "✋ ❤️ 👍 🌟 🎉" at bounding box center [488, 598] width 239 height 63
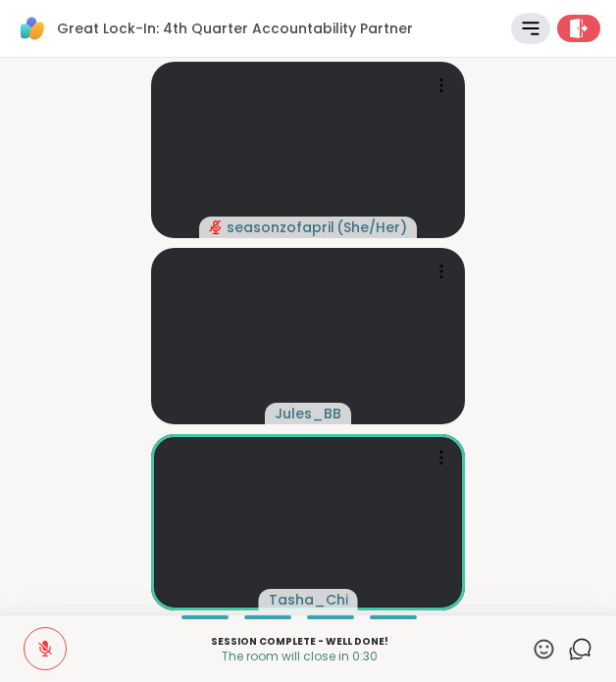
click at [77, 653] on div "Session Complete - well done! The room will close in 0:30 ✋ Chat" at bounding box center [308, 649] width 616 height 68
click at [57, 649] on button at bounding box center [45, 649] width 41 height 41
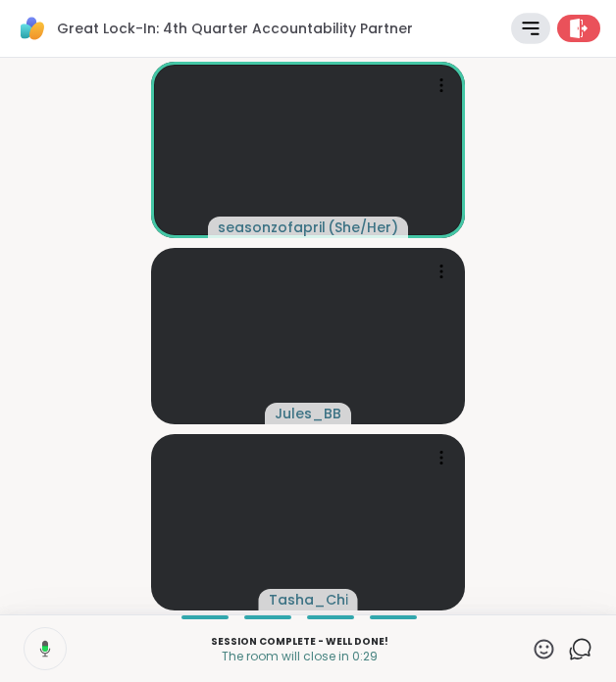
click at [543, 650] on icon at bounding box center [543, 649] width 25 height 25
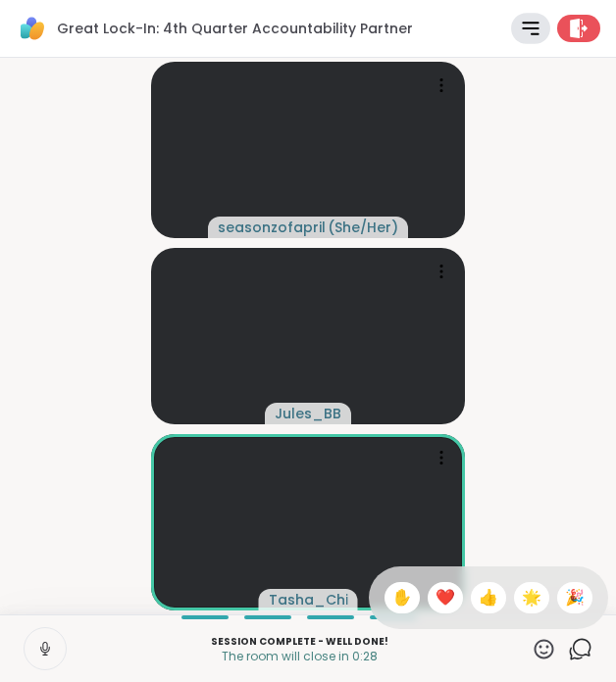
click at [454, 593] on span "❤️" at bounding box center [445, 598] width 20 height 24
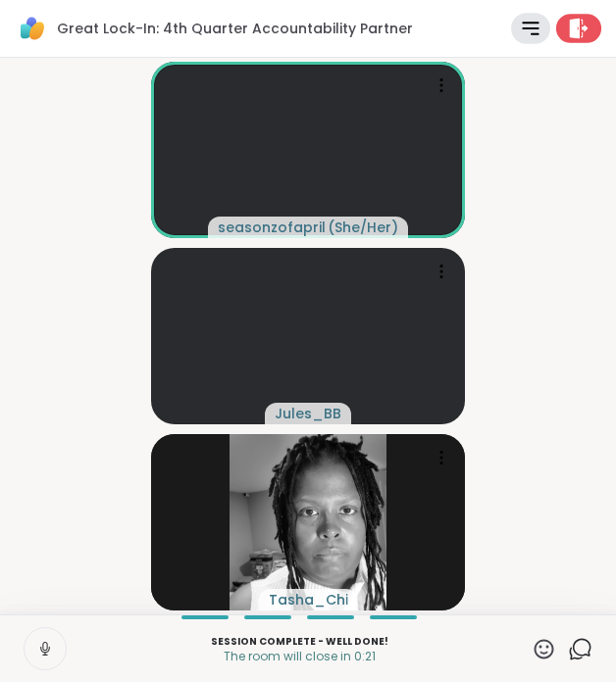
click at [581, 30] on icon at bounding box center [579, 28] width 21 height 21
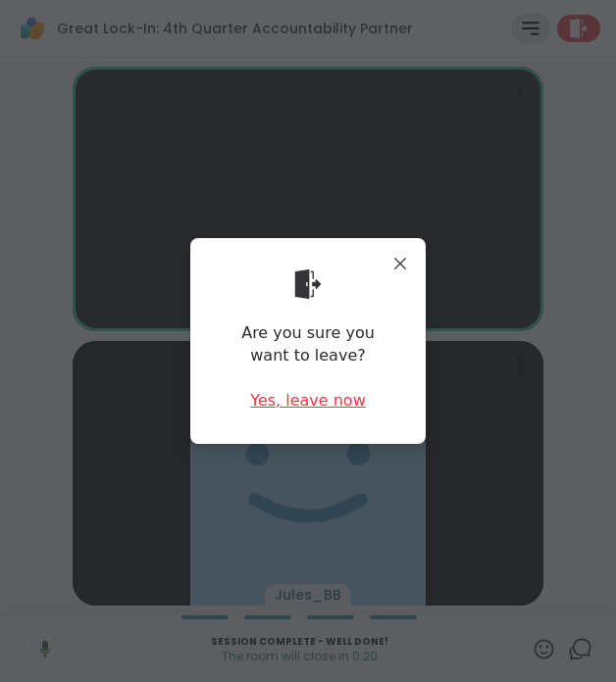
click at [325, 403] on div "Yes, leave now" at bounding box center [308, 401] width 116 height 22
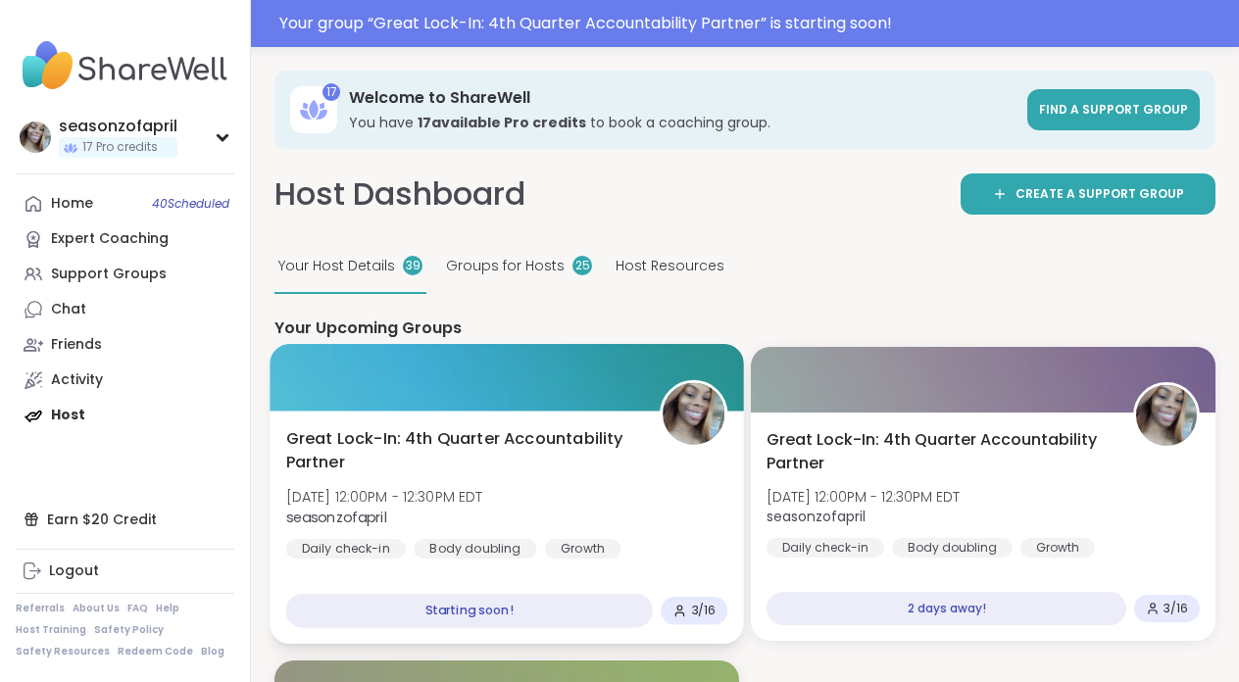
click at [568, 502] on div "Great Lock-In: 4th Quarter Accountability Partner Tue, Oct 14 | 12:00PM - 12:30…" at bounding box center [507, 494] width 442 height 132
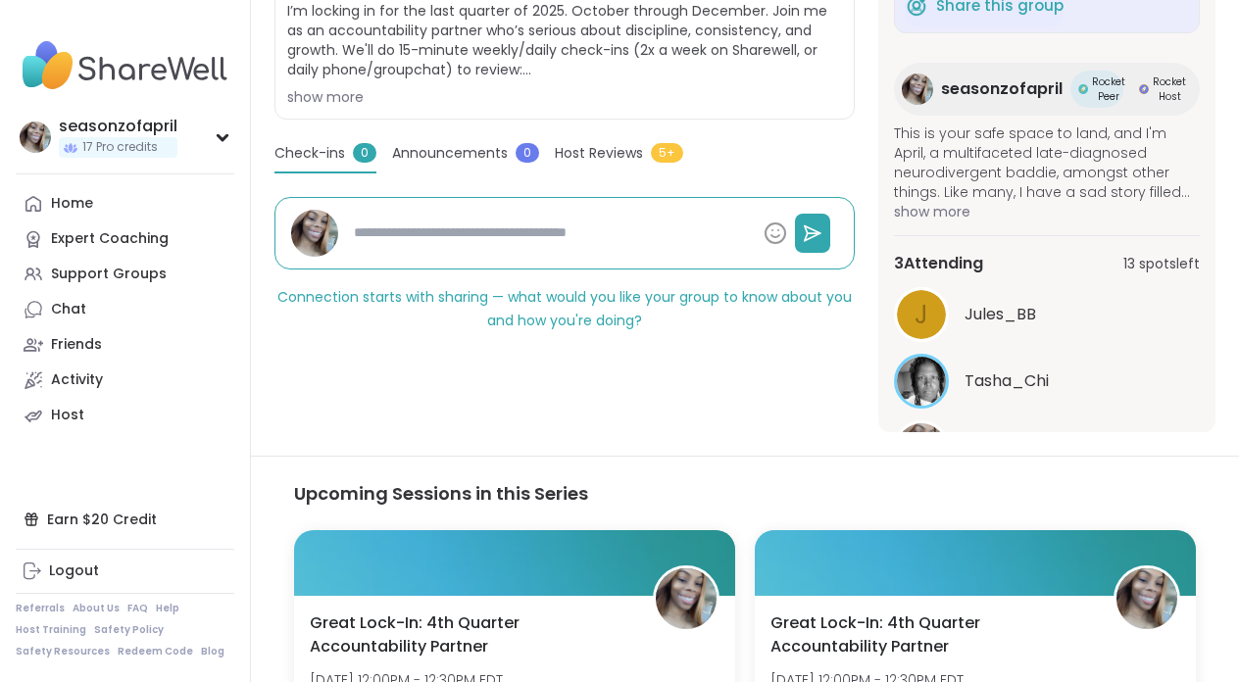
type textarea "*"
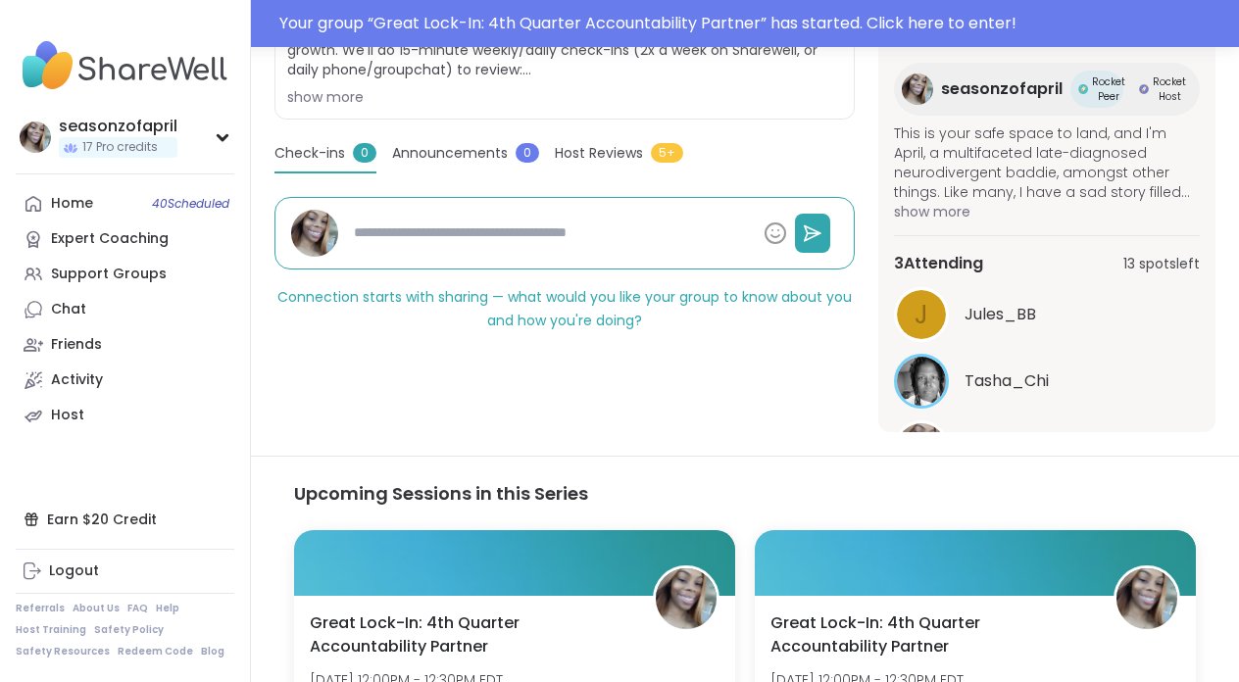
scroll to position [75, 0]
